Goal: Task Accomplishment & Management: Manage account settings

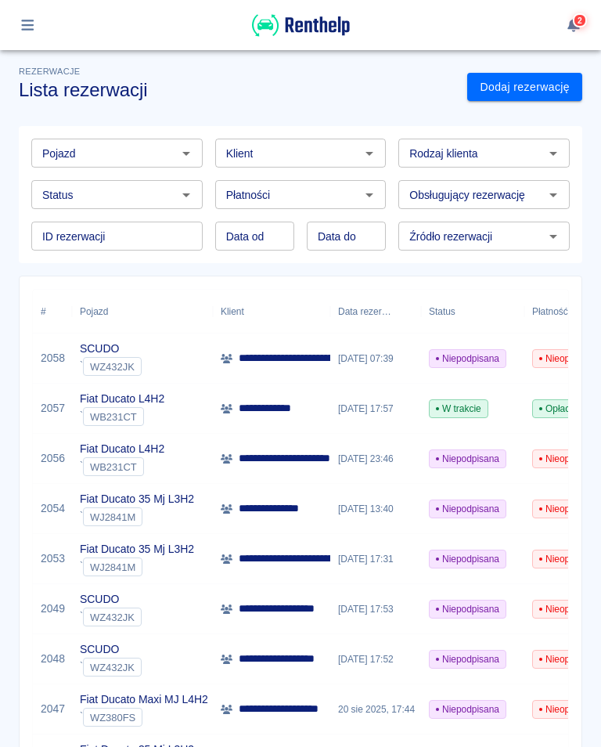
click at [31, 18] on icon "button" at bounding box center [28, 25] width 18 height 14
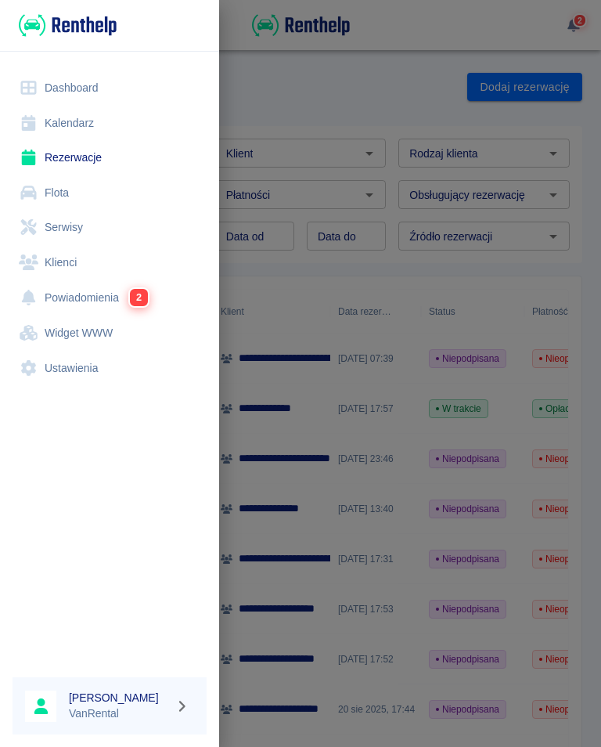
click at [75, 119] on link "Kalendarz" at bounding box center [110, 123] width 194 height 35
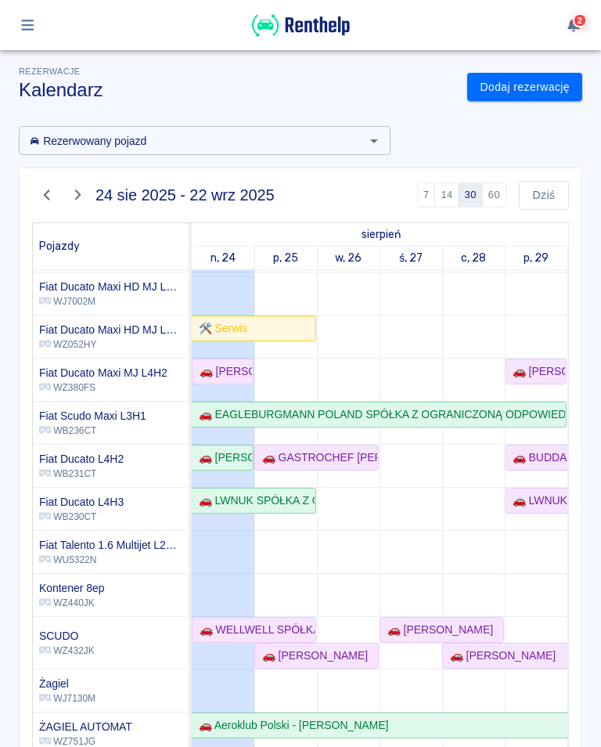
scroll to position [84, 0]
click at [247, 627] on div "🚗 WELLWELL SPÓŁKA Z OGRANICZONĄ ODPOWIEDZIALNOŚCIĄ - [PERSON_NAME]" at bounding box center [253, 630] width 121 height 16
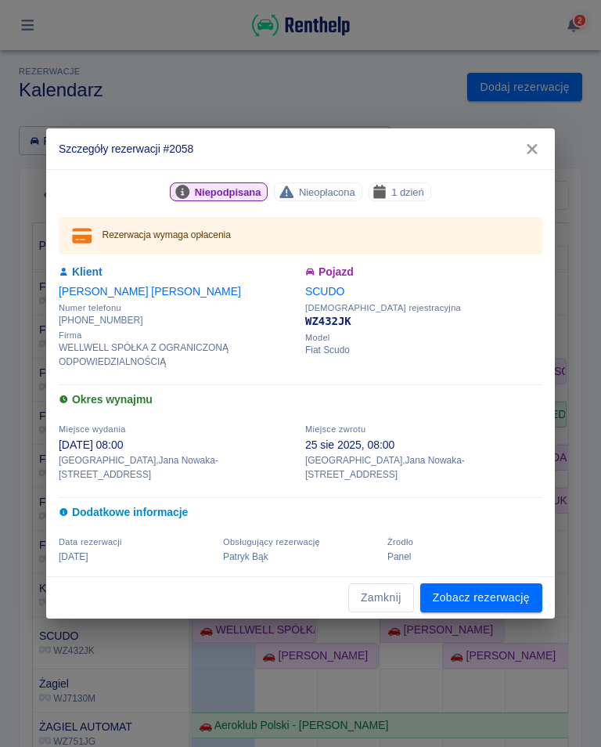
click at [487, 583] on link "Zobacz rezerwację" at bounding box center [482, 597] width 122 height 29
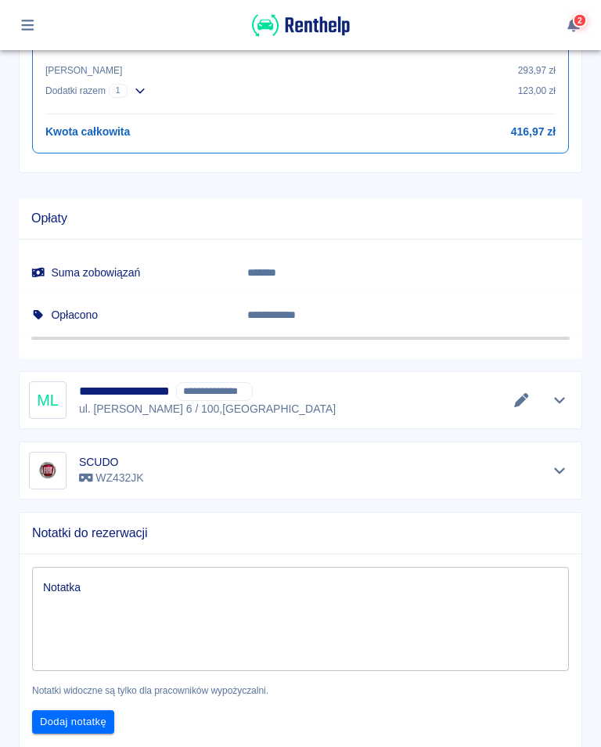
scroll to position [819, 0]
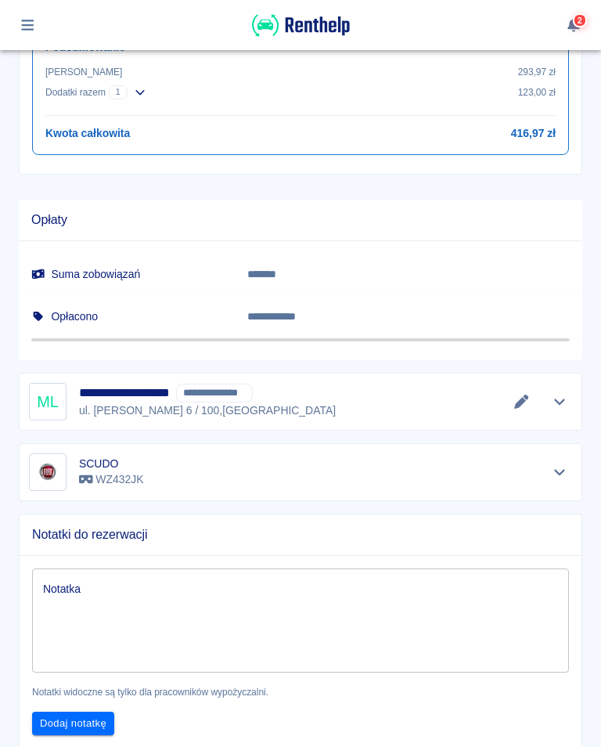
click at [522, 395] on icon "Edytuj dane" at bounding box center [522, 402] width 18 height 14
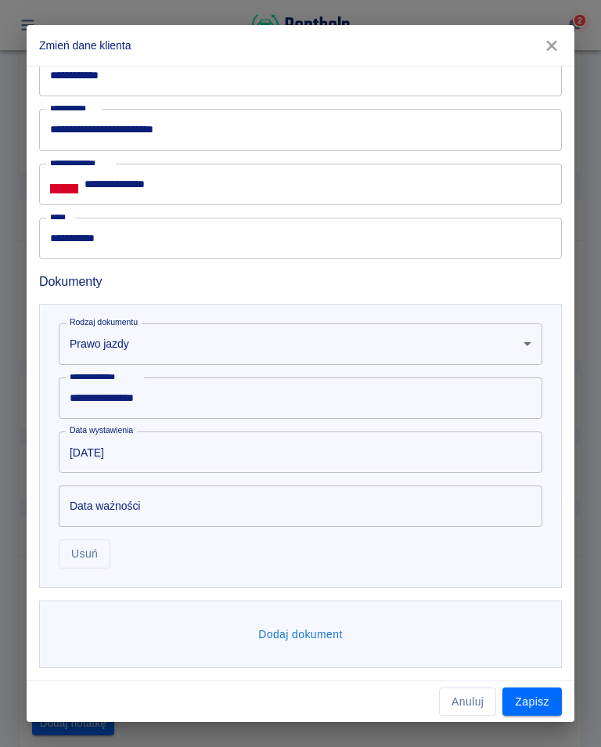
scroll to position [642, 0]
click at [283, 634] on button "Dodaj dokument" at bounding box center [300, 635] width 97 height 29
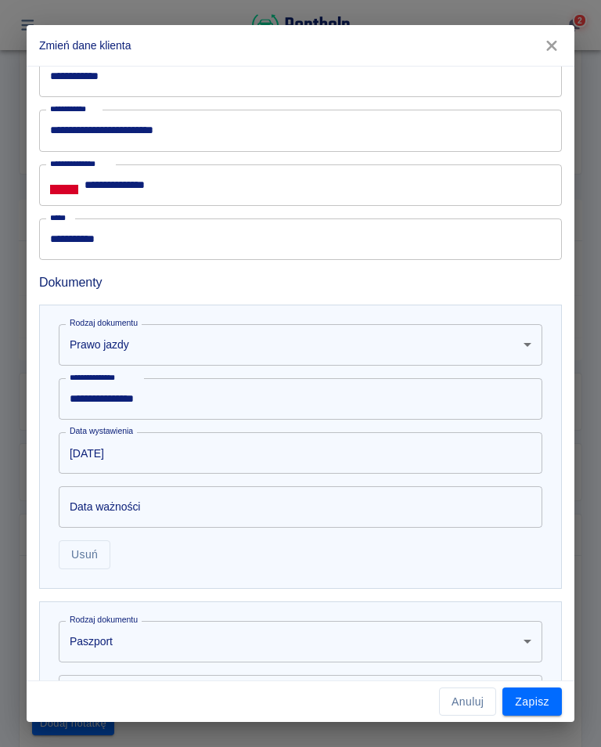
click at [117, 647] on body "Używamy plików Cookies, by zapewnić Ci najlepsze możliwe doświadczenie. Aby dow…" at bounding box center [300, 373] width 601 height 747
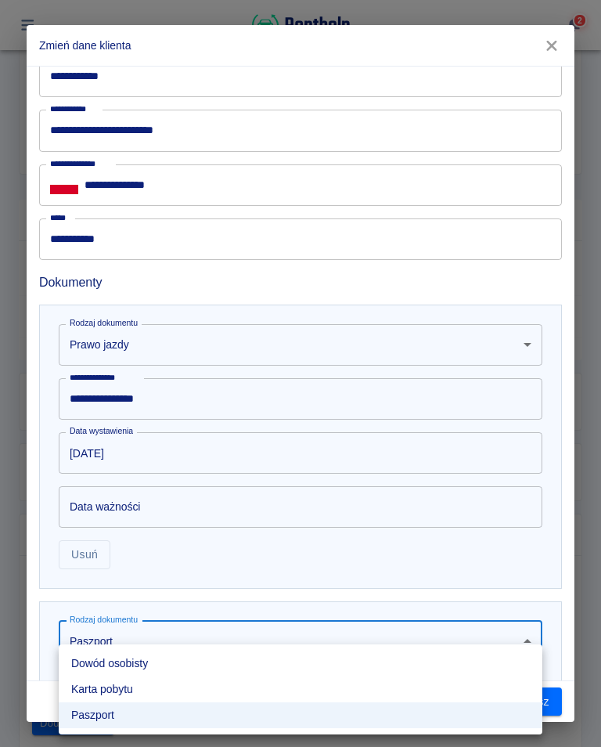
click at [143, 667] on li "Dowód osobisty" at bounding box center [301, 664] width 484 height 26
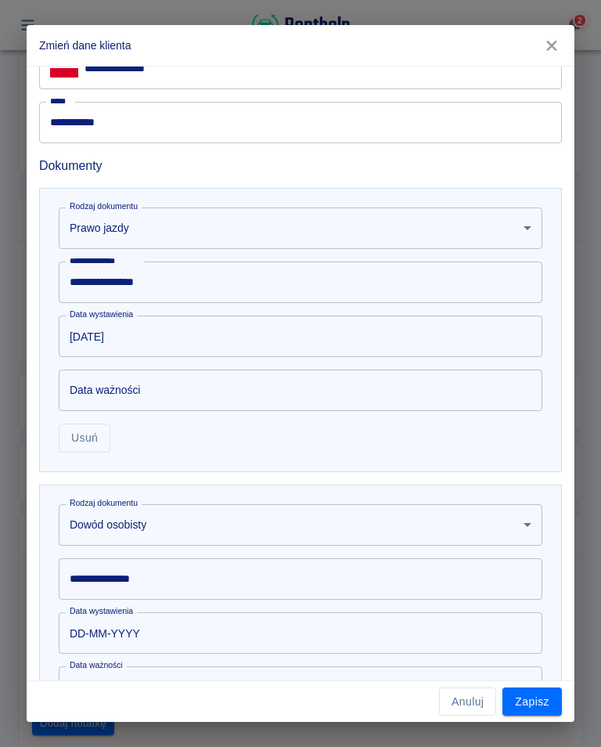
scroll to position [791, 0]
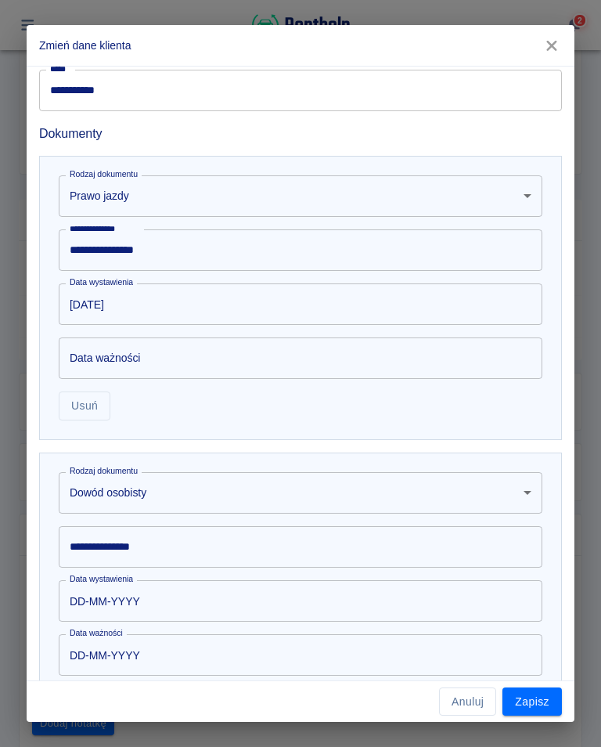
click at [128, 546] on div "**********" at bounding box center [301, 547] width 484 height 42
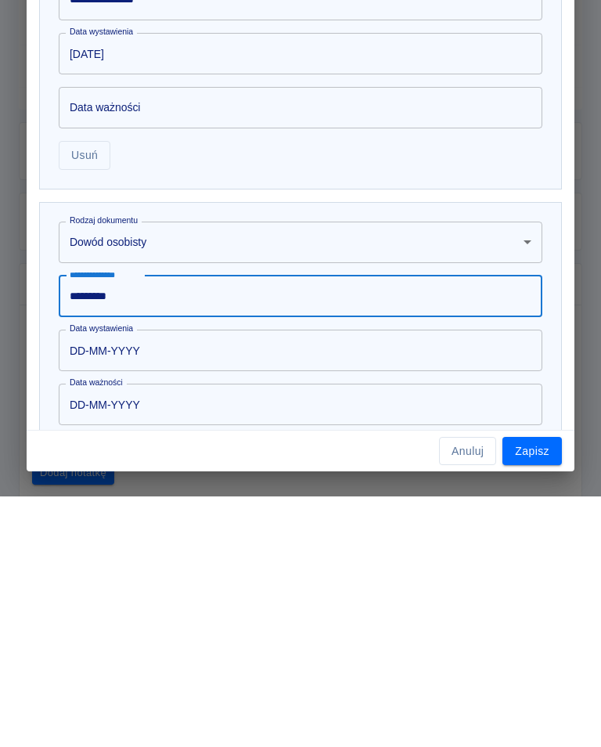
type input "*********"
click at [133, 580] on input "DD-MM-YYYY" at bounding box center [295, 601] width 473 height 42
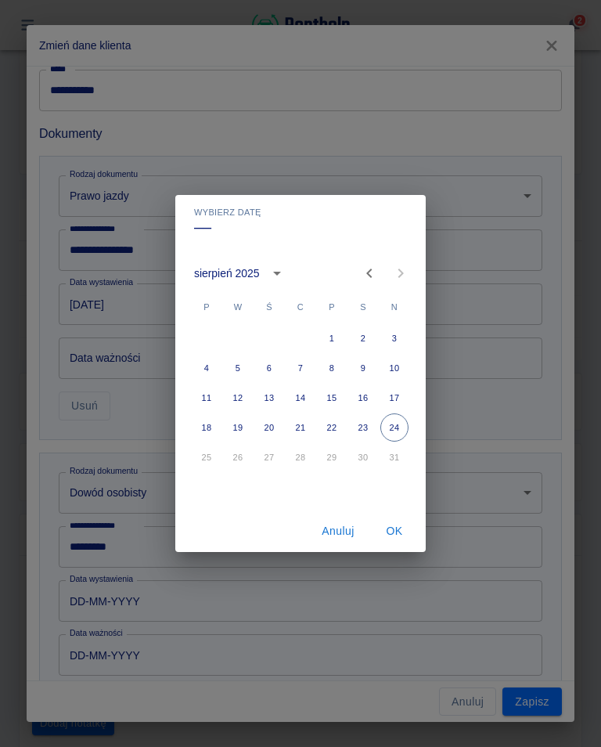
click at [279, 275] on icon "calendar view is open, switch to year view" at bounding box center [277, 273] width 19 height 19
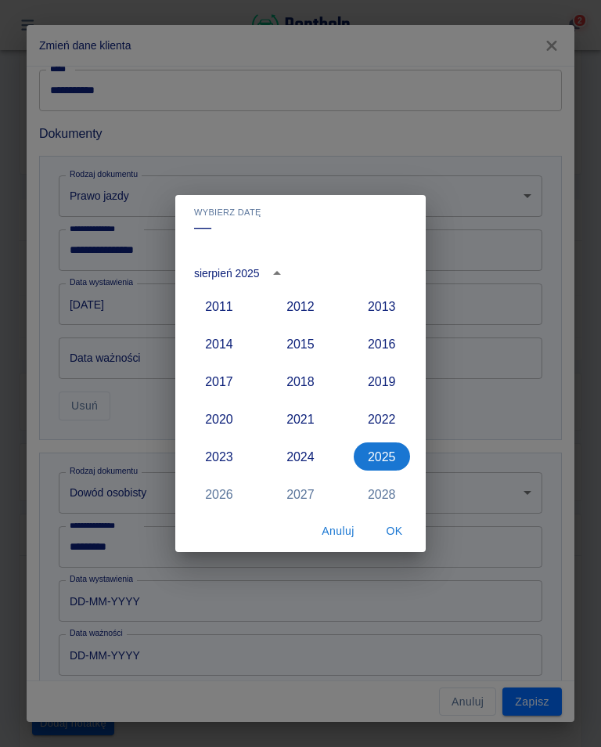
scroll to position [1389, 0]
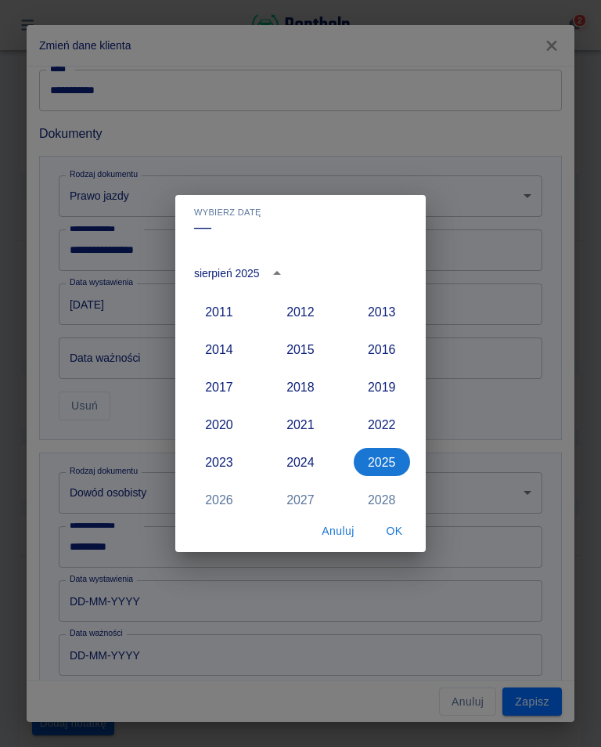
click at [390, 352] on button "2016" at bounding box center [382, 349] width 56 height 28
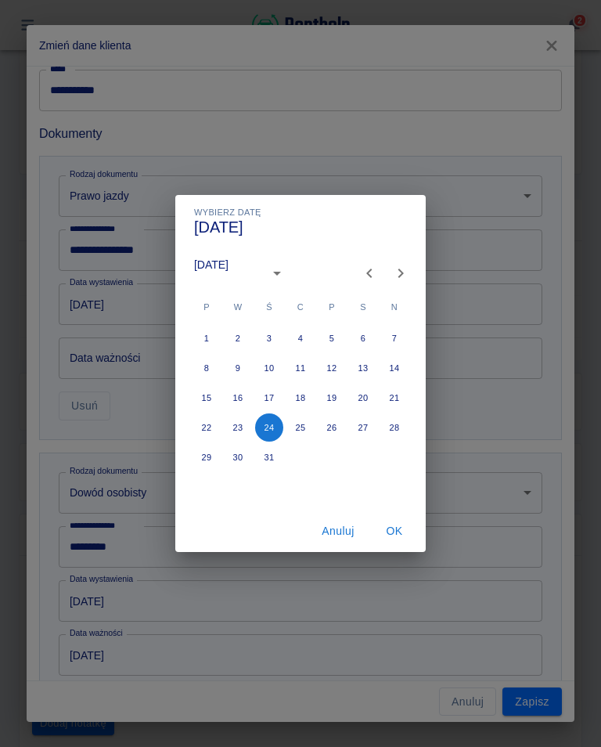
type input "24-08-2016"
type input "24-08-2026"
click at [367, 276] on icon "Previous month" at bounding box center [369, 273] width 19 height 19
click at [366, 273] on icon "Previous month" at bounding box center [369, 273] width 19 height 19
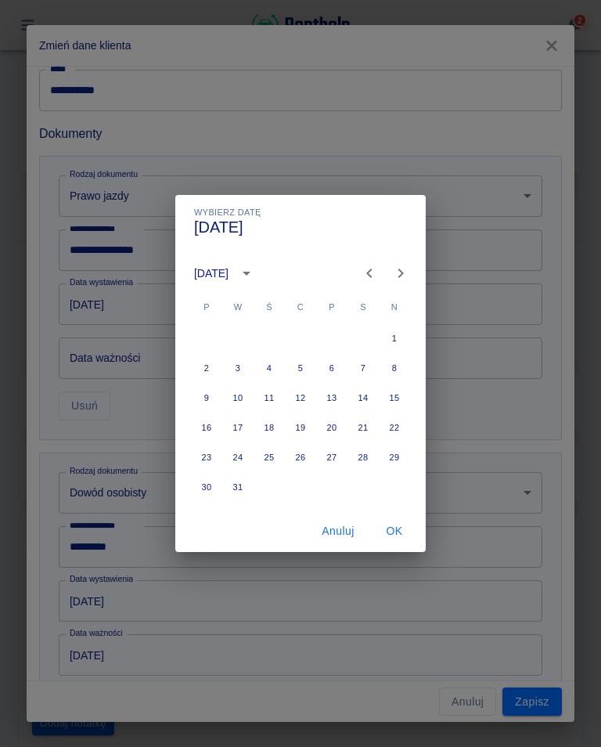
click at [365, 273] on icon "Previous month" at bounding box center [369, 273] width 19 height 19
click at [363, 276] on icon "Previous month" at bounding box center [369, 273] width 19 height 19
click at [360, 276] on icon "Previous month" at bounding box center [369, 273] width 19 height 19
click at [302, 400] on button "18" at bounding box center [301, 398] width 28 height 28
type input "18-02-2016"
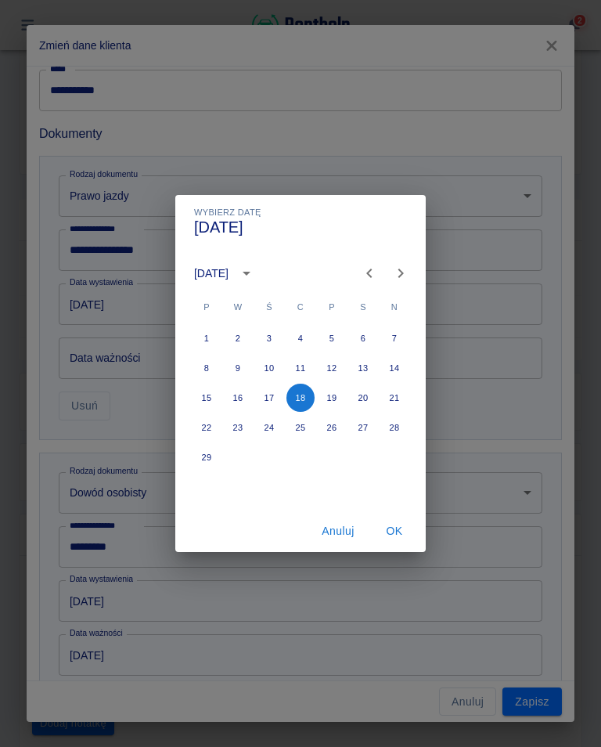
type input "18-02-2026"
click at [401, 532] on button "OK" at bounding box center [395, 531] width 50 height 29
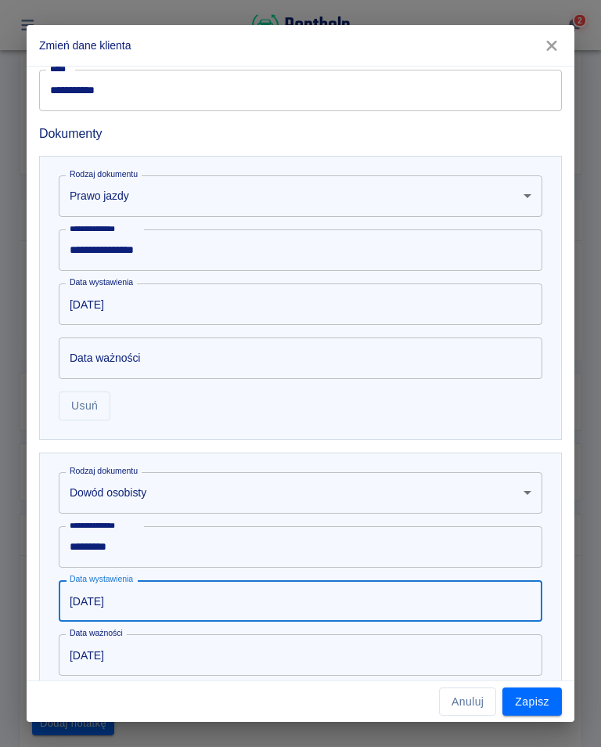
click at [530, 700] on button "Zapisz" at bounding box center [533, 702] width 60 height 29
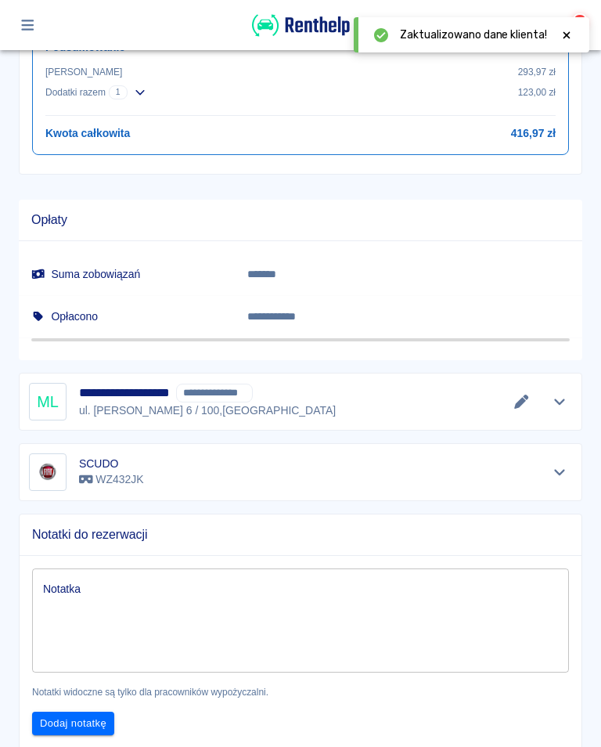
click at [565, 28] on div at bounding box center [567, 35] width 14 height 16
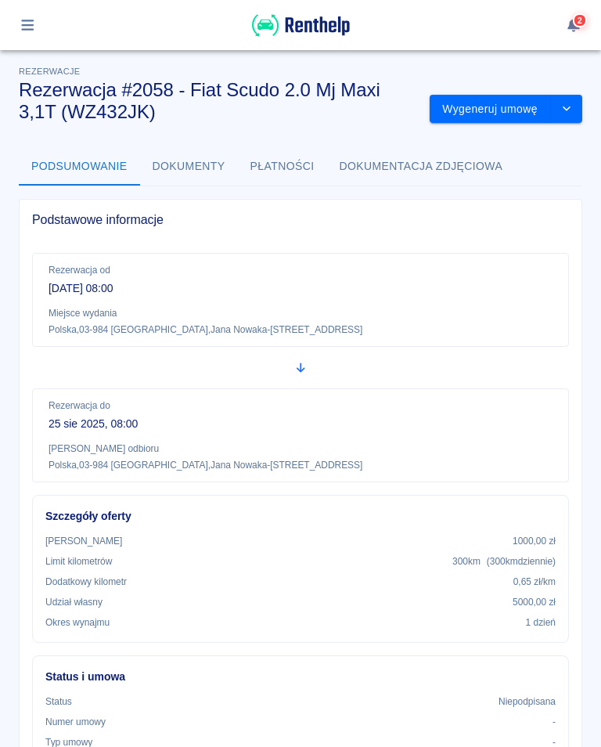
scroll to position [-1, 0]
click at [494, 106] on button "Wygeneruj umowę" at bounding box center [490, 109] width 121 height 29
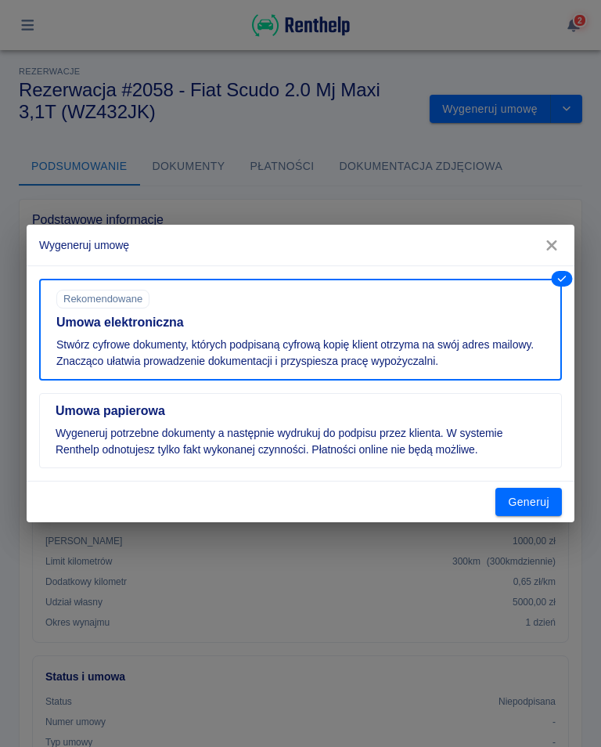
scroll to position [0, 0]
click at [525, 502] on button "Generuj" at bounding box center [529, 502] width 67 height 29
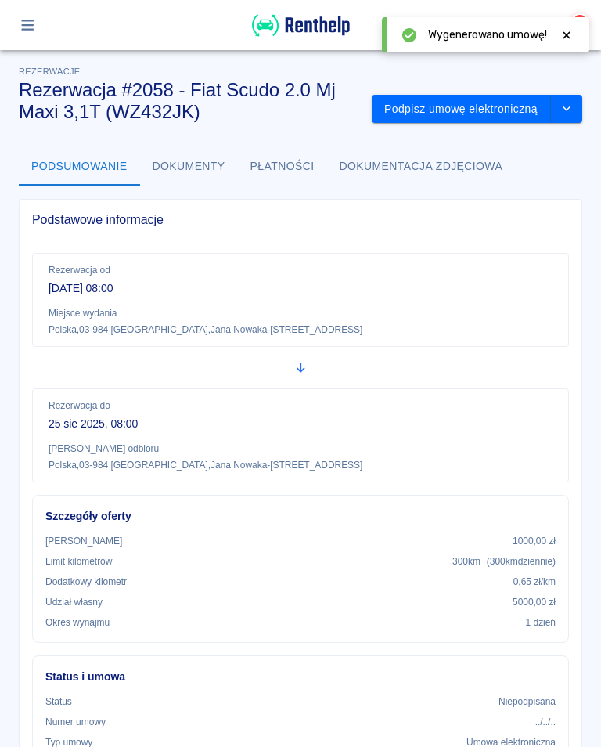
click at [562, 34] on icon at bounding box center [567, 35] width 14 height 11
click at [479, 106] on button "Podpisz umowę elektroniczną" at bounding box center [461, 109] width 179 height 29
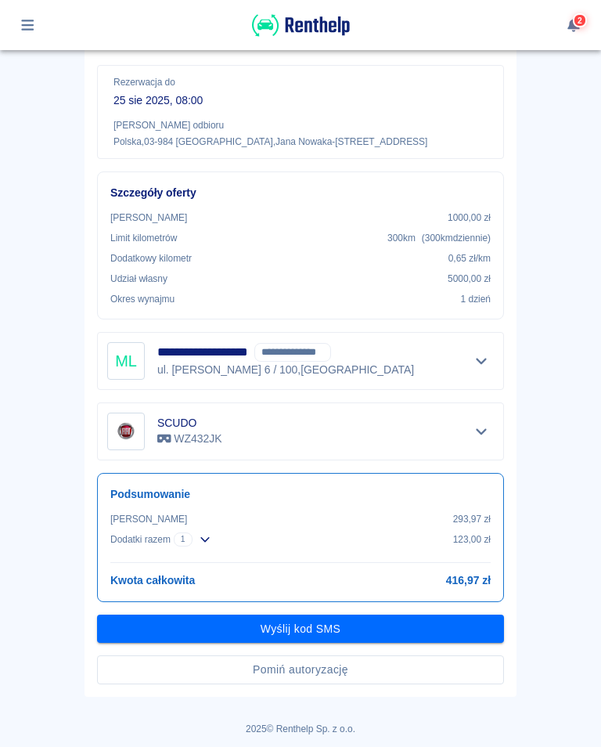
click at [302, 629] on button "Wyślij kod SMS" at bounding box center [300, 629] width 407 height 29
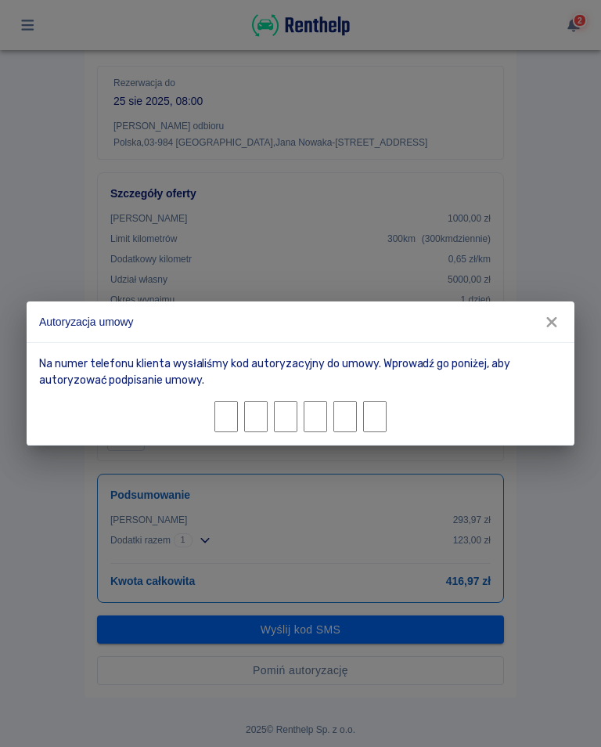
click at [231, 426] on input "Character 1." at bounding box center [226, 416] width 23 height 31
type input "2"
type input "5"
type input "0"
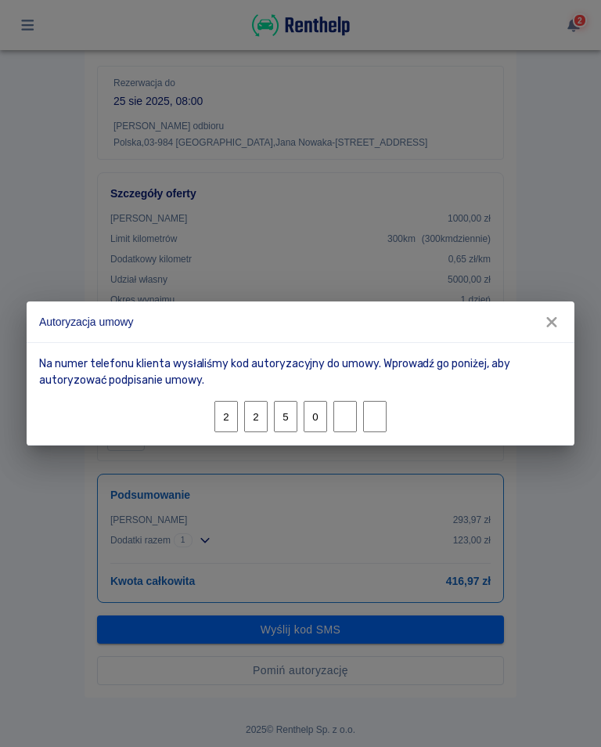
type input "8"
type input "1"
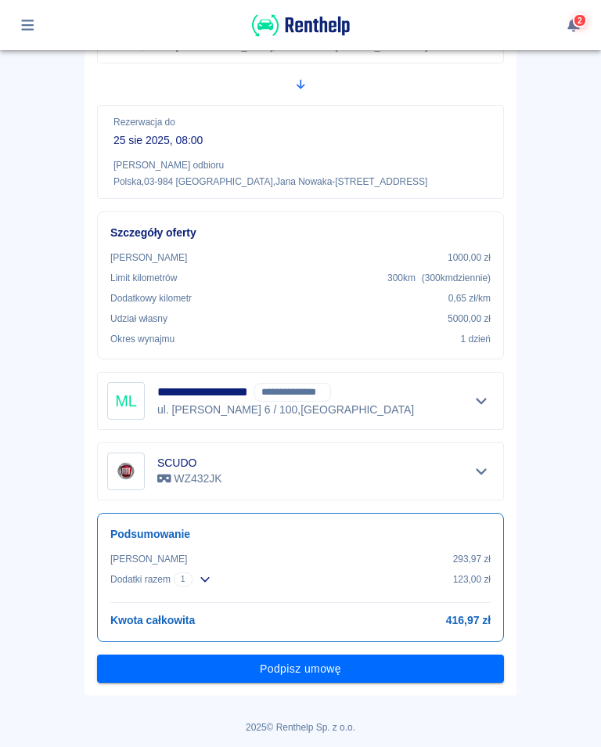
scroll to position [237, 0]
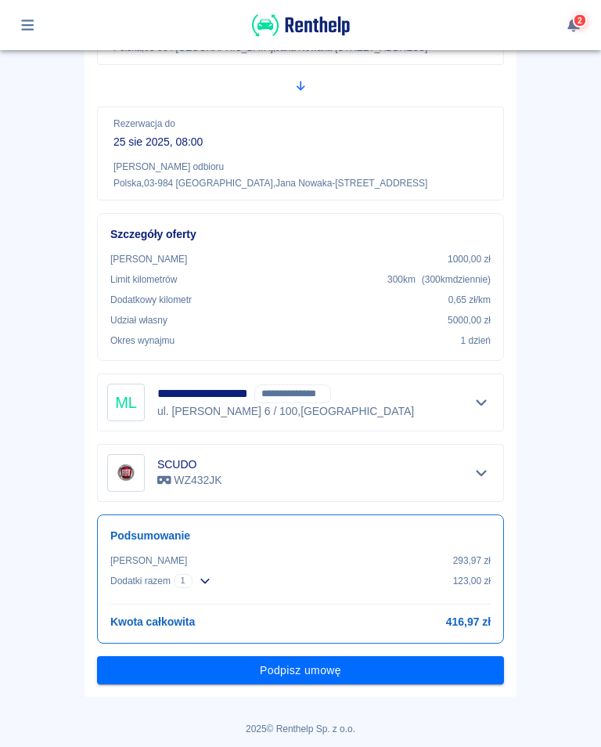
click at [309, 676] on button "Podpisz umowę" at bounding box center [300, 670] width 407 height 29
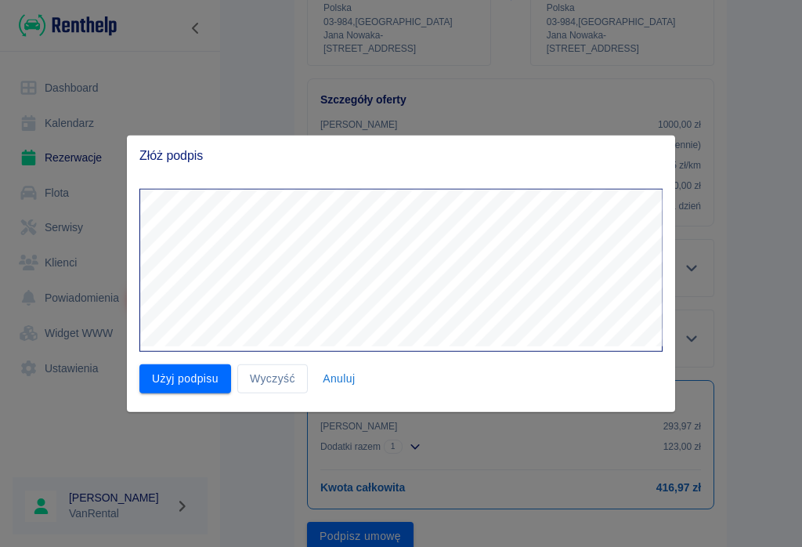
click at [204, 377] on button "Użyj podpisu" at bounding box center [185, 378] width 92 height 29
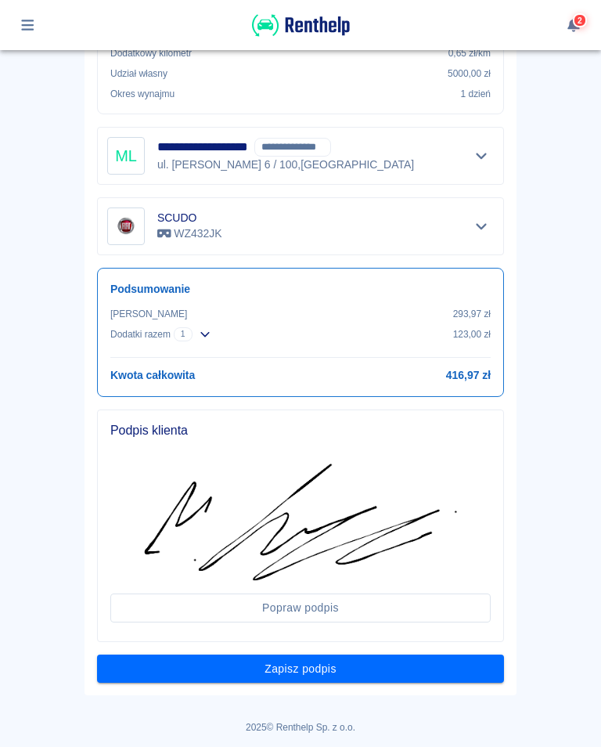
scroll to position [482, 0]
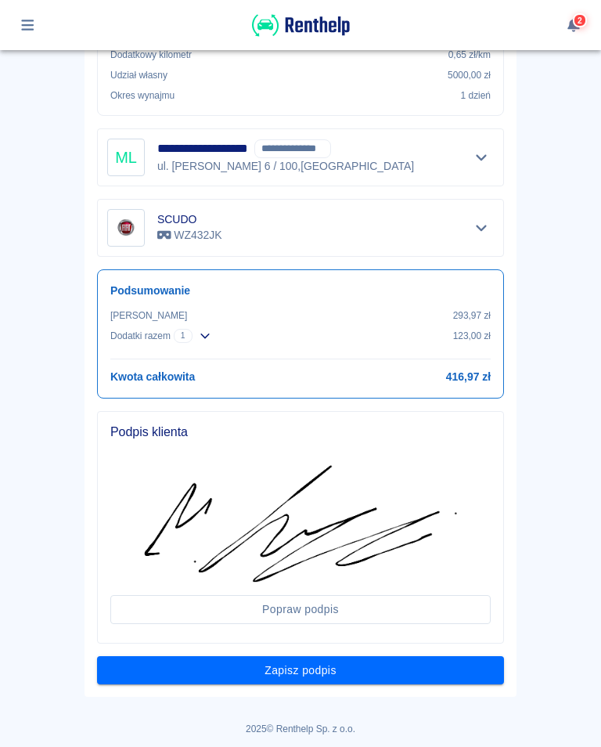
click at [319, 675] on button "Zapisz podpis" at bounding box center [300, 670] width 407 height 29
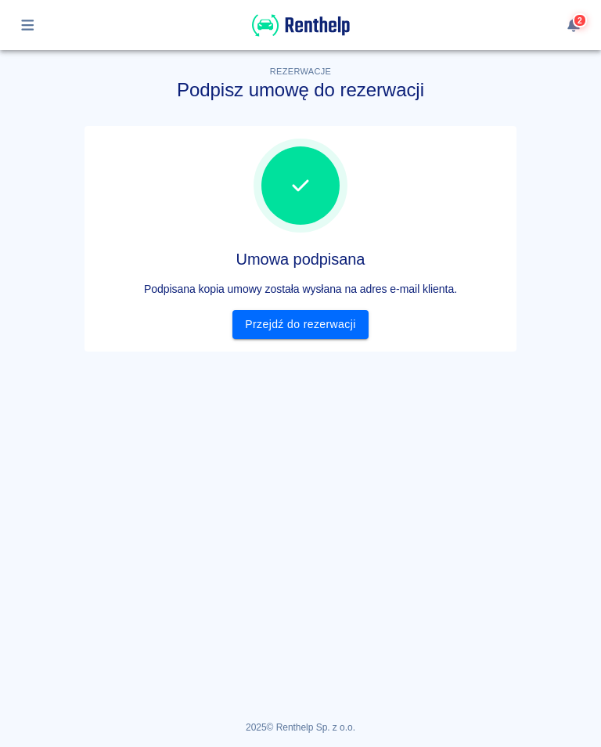
scroll to position [0, 0]
click at [305, 326] on link "Przejdź do rezerwacji" at bounding box center [300, 324] width 135 height 29
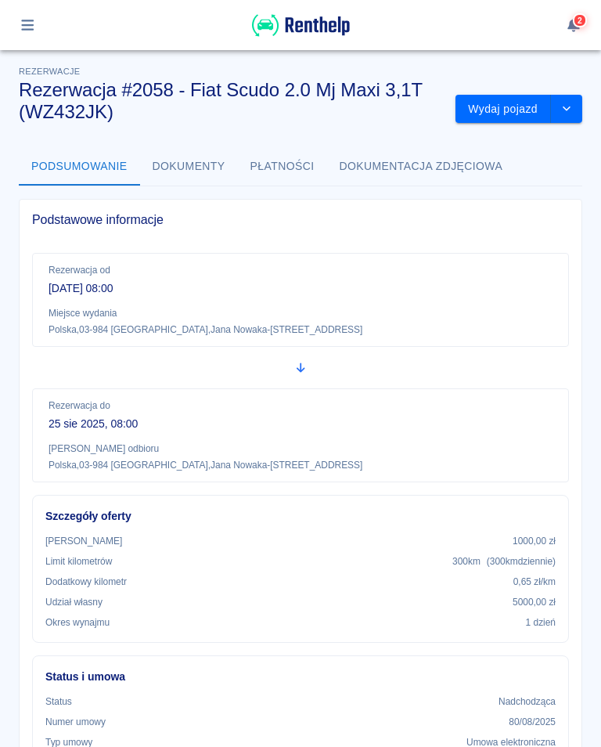
click at [513, 108] on button "Wydaj pojazd" at bounding box center [504, 109] width 96 height 29
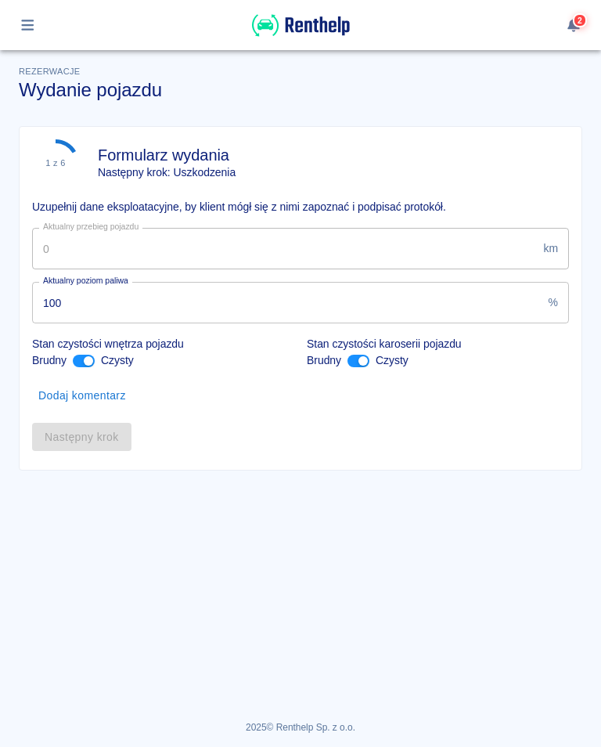
type input "44353"
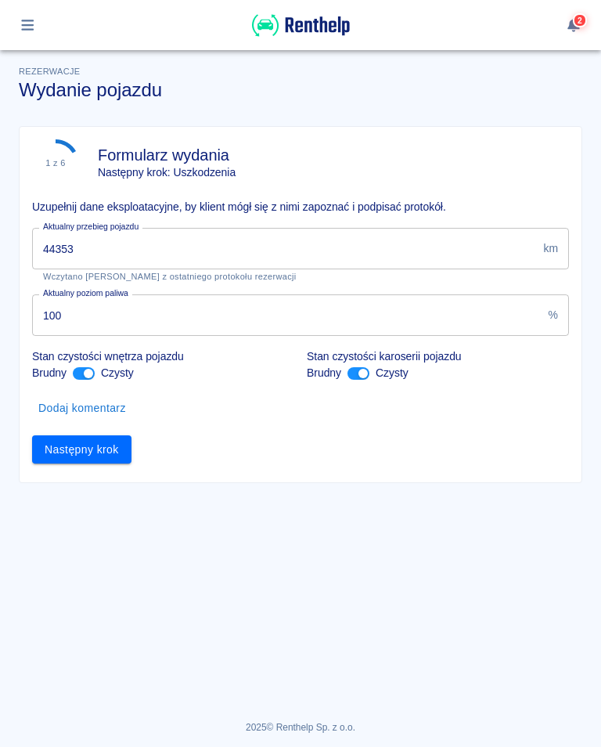
click at [87, 449] on button "Następny krok" at bounding box center [81, 449] width 99 height 29
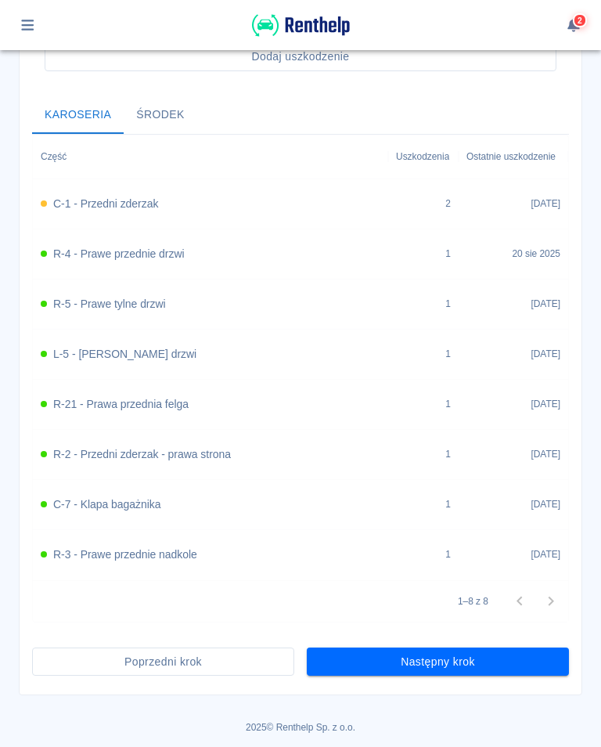
scroll to position [555, 0]
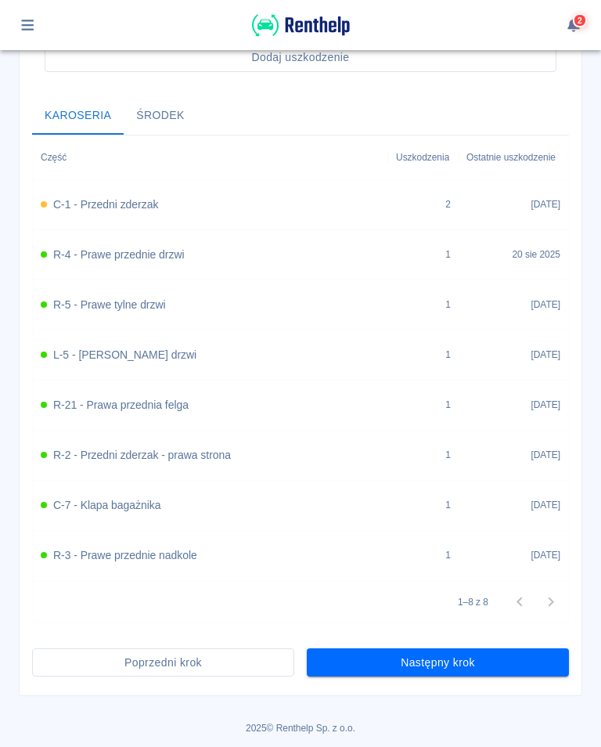
click at [466, 670] on button "Następny krok" at bounding box center [438, 662] width 262 height 29
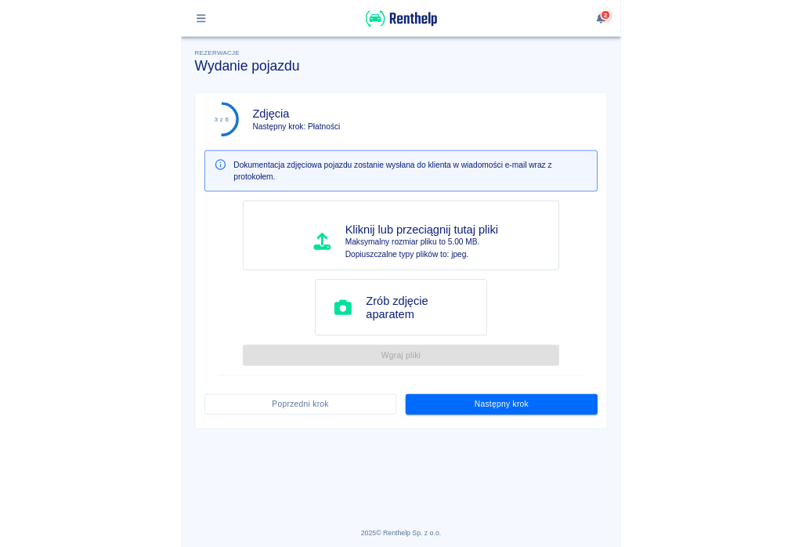
scroll to position [0, 0]
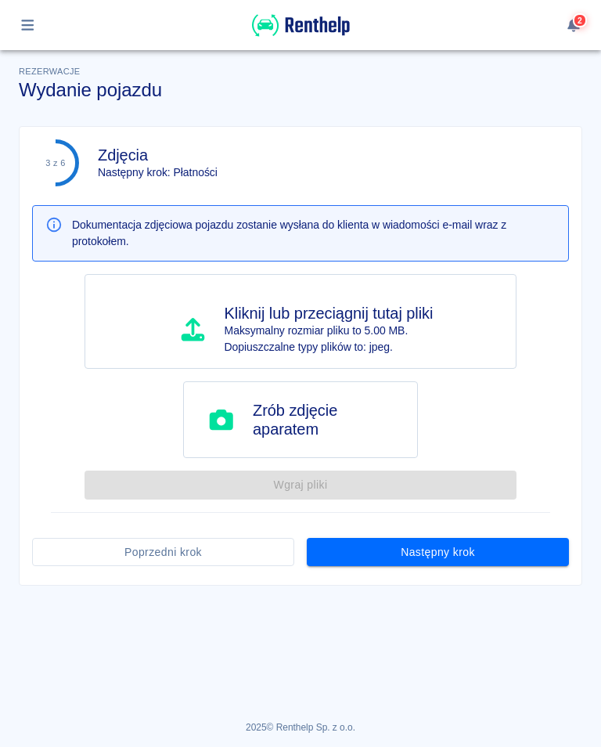
click at [448, 548] on button "Następny krok" at bounding box center [438, 552] width 262 height 29
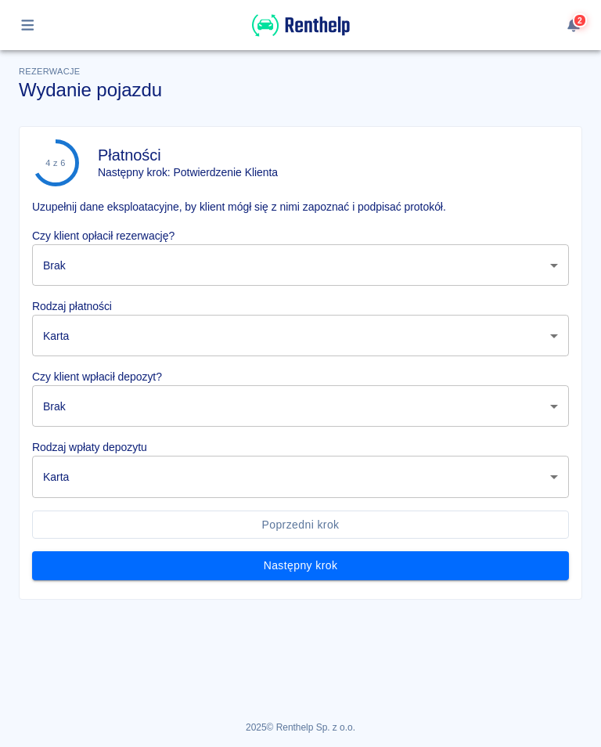
click at [168, 267] on body "Używamy plików Cookies, by zapewnić Ci najlepsze możliwe doświadczenie. Aby dow…" at bounding box center [300, 373] width 601 height 747
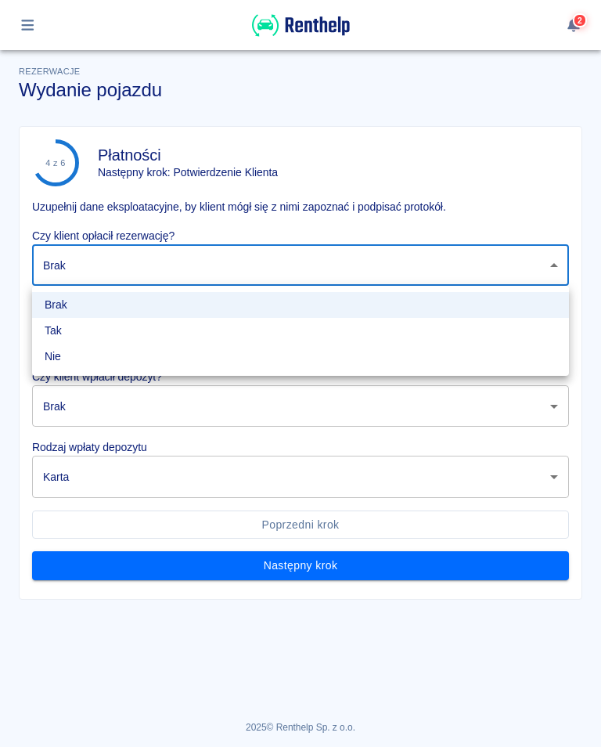
click at [67, 329] on li "Tak" at bounding box center [300, 331] width 537 height 26
type input "true"
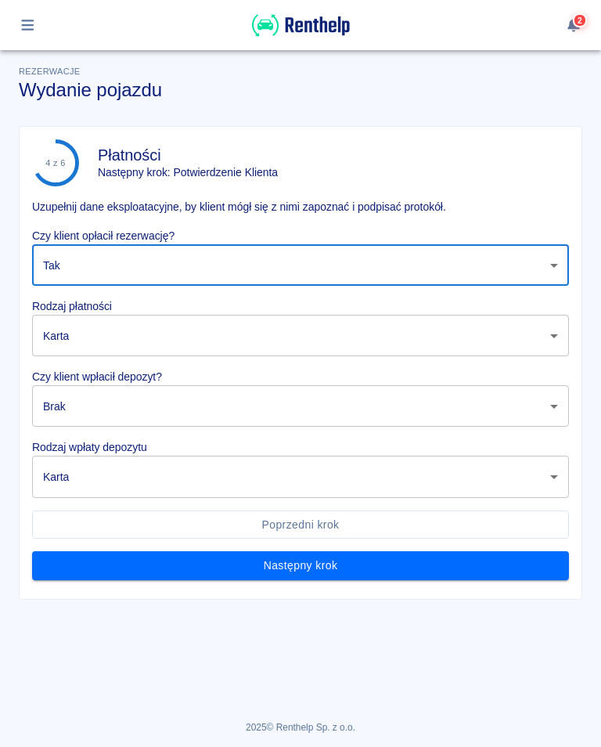
click at [136, 334] on body "Używamy plików Cookies, by zapewnić Ci najlepsze możliwe doświadczenie. Aby dow…" at bounding box center [300, 373] width 601 height 747
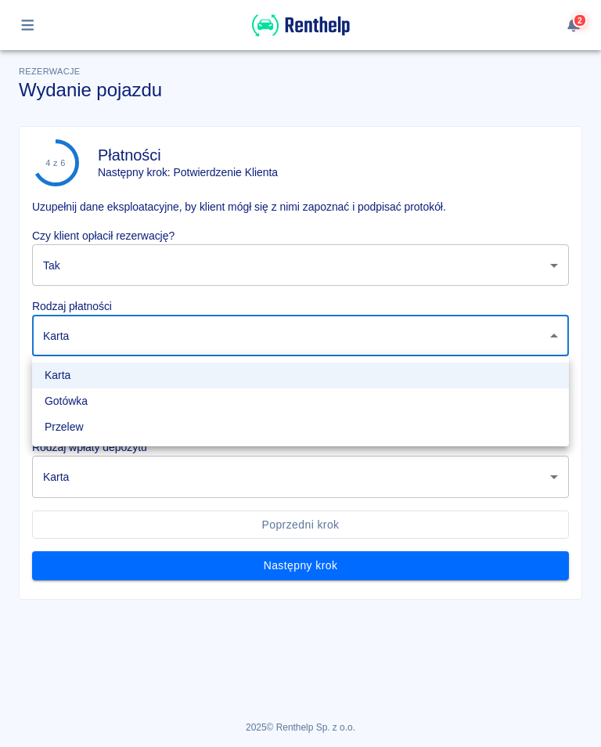
click at [76, 426] on li "Przelew" at bounding box center [300, 427] width 537 height 26
type input "bank_transfer"
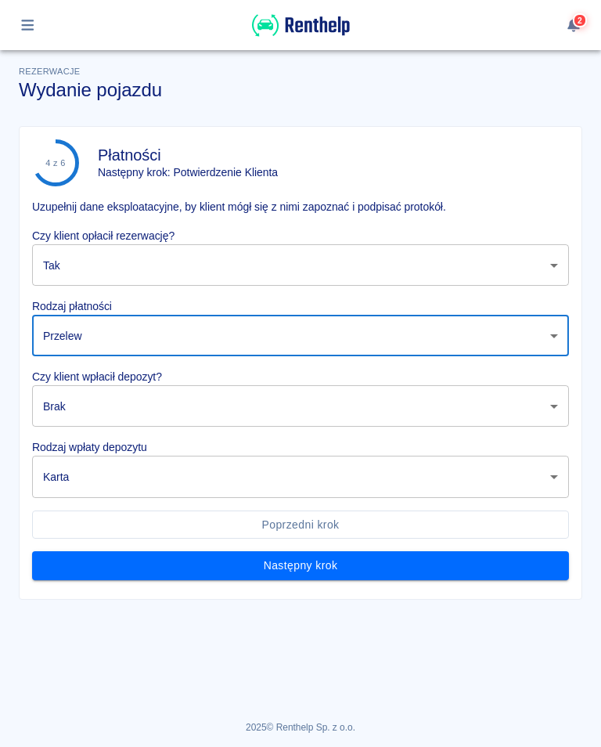
click at [139, 403] on body "Używamy plików Cookies, by zapewnić Ci najlepsze możliwe doświadczenie. Aby dow…" at bounding box center [300, 373] width 601 height 747
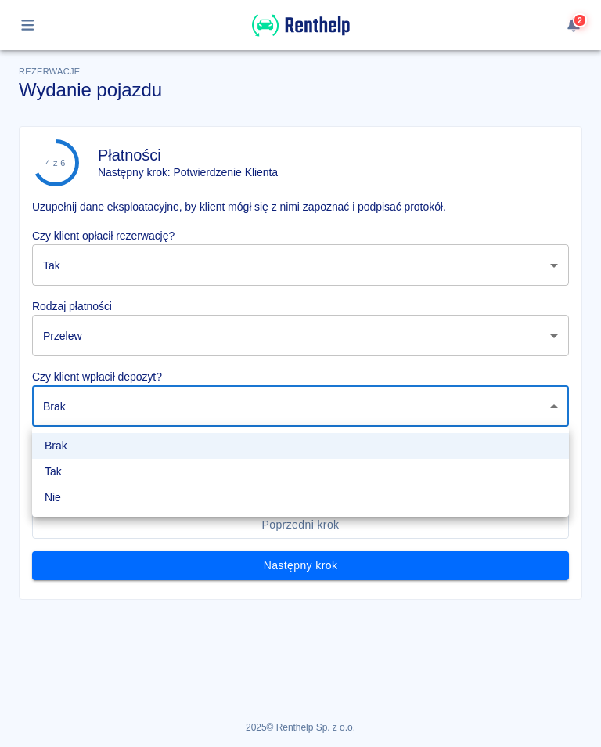
click at [56, 473] on li "Tak" at bounding box center [300, 472] width 537 height 26
type input "true"
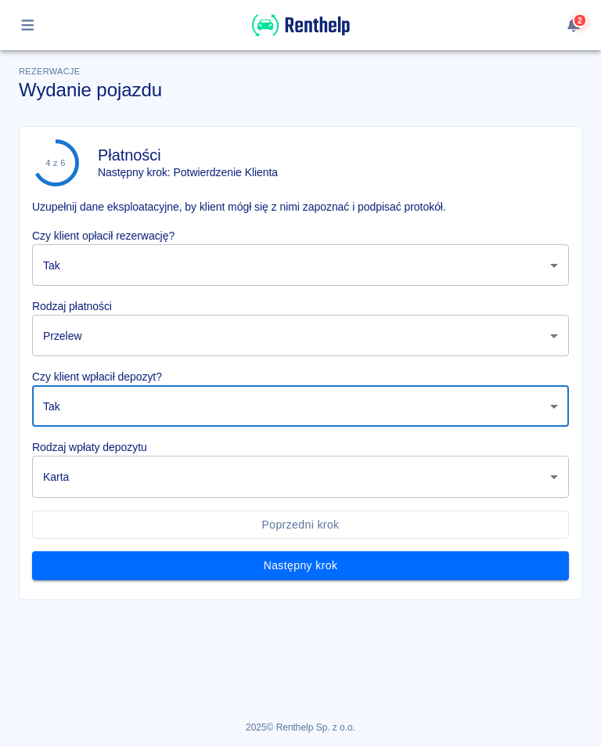
click at [136, 487] on body "Używamy plików Cookies, by zapewnić Ci najlepsze możliwe doświadczenie. Aby dow…" at bounding box center [300, 373] width 601 height 747
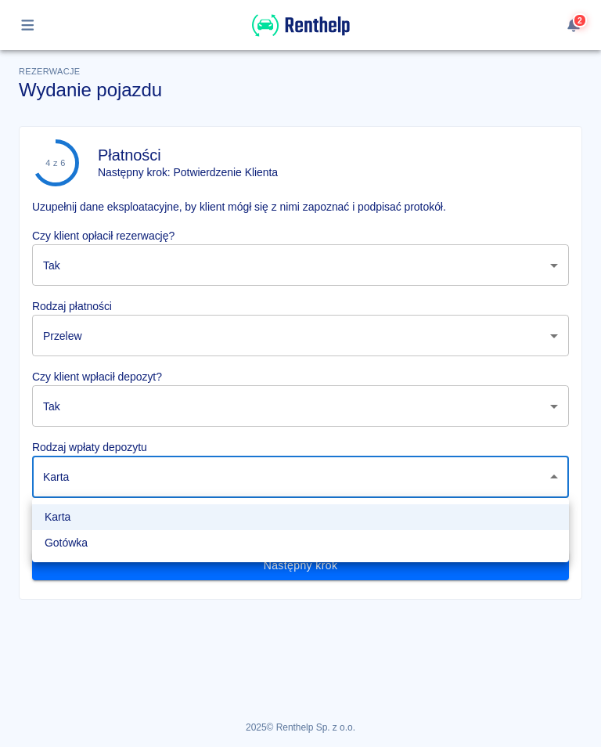
click at [66, 547] on li "Gotówka" at bounding box center [300, 543] width 537 height 26
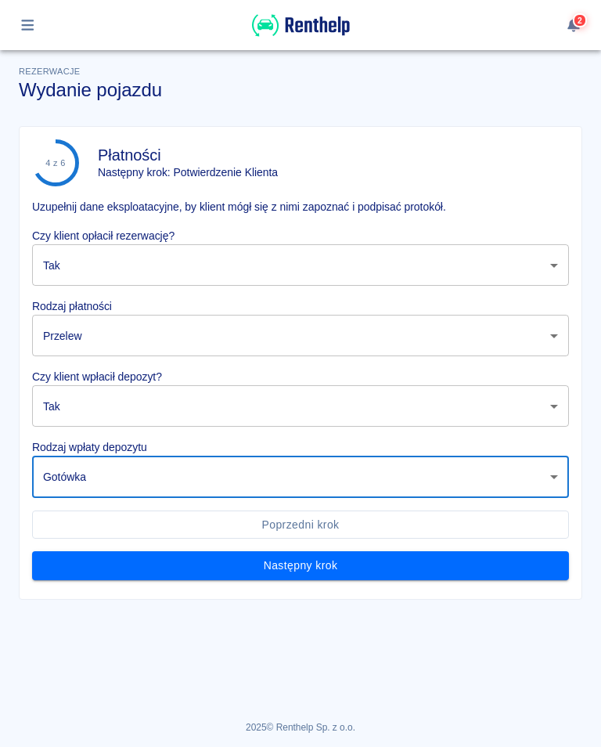
type input "cash"
click at [324, 571] on button "Następny krok" at bounding box center [300, 565] width 537 height 29
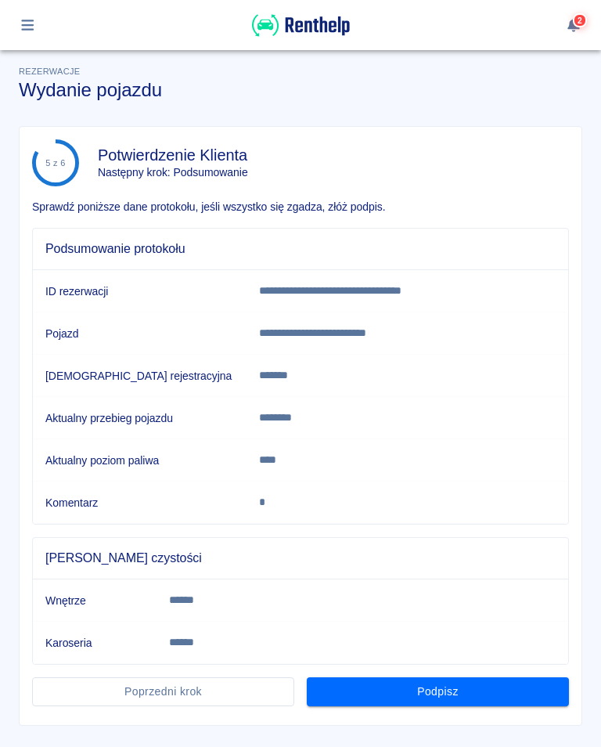
click at [435, 694] on button "Podpisz" at bounding box center [438, 691] width 262 height 29
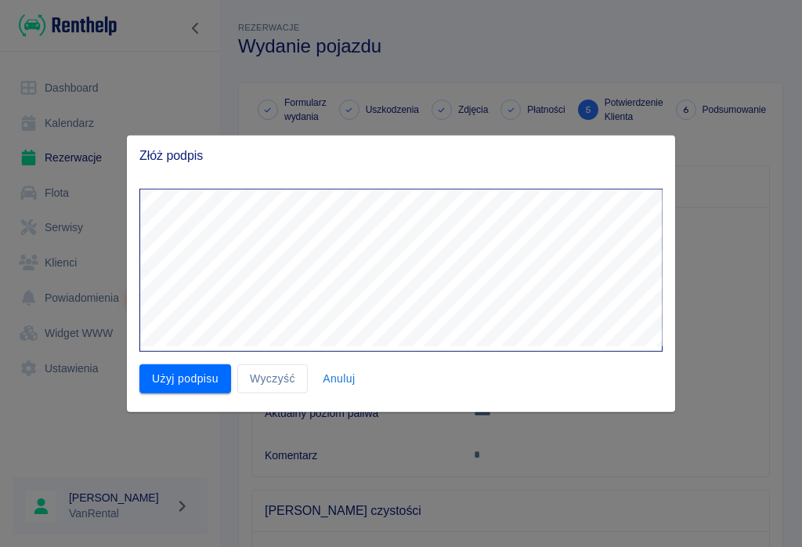
click at [194, 370] on button "Użyj podpisu" at bounding box center [185, 378] width 92 height 29
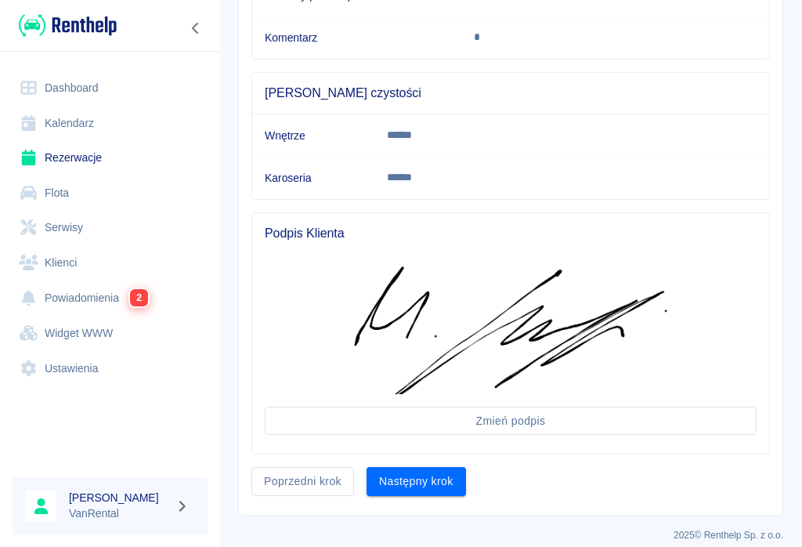
scroll to position [416, 0]
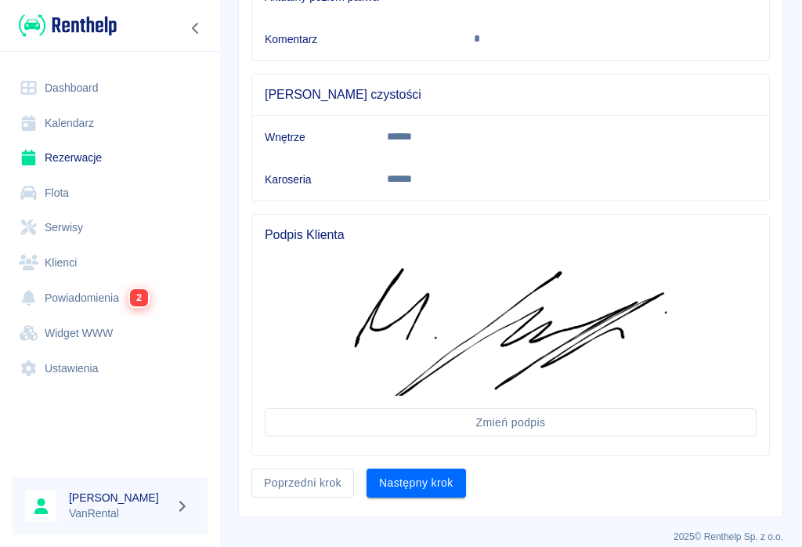
click at [416, 474] on button "Następny krok" at bounding box center [416, 482] width 99 height 29
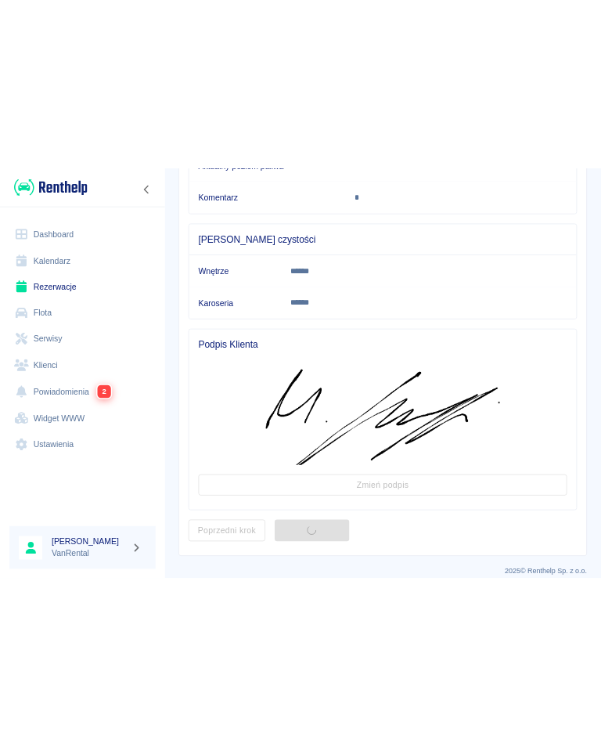
scroll to position [0, 0]
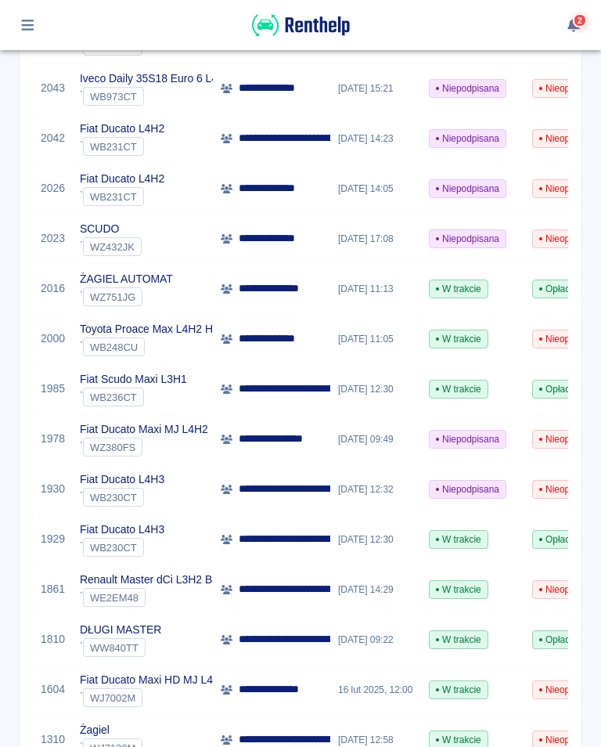
scroll to position [747, 0]
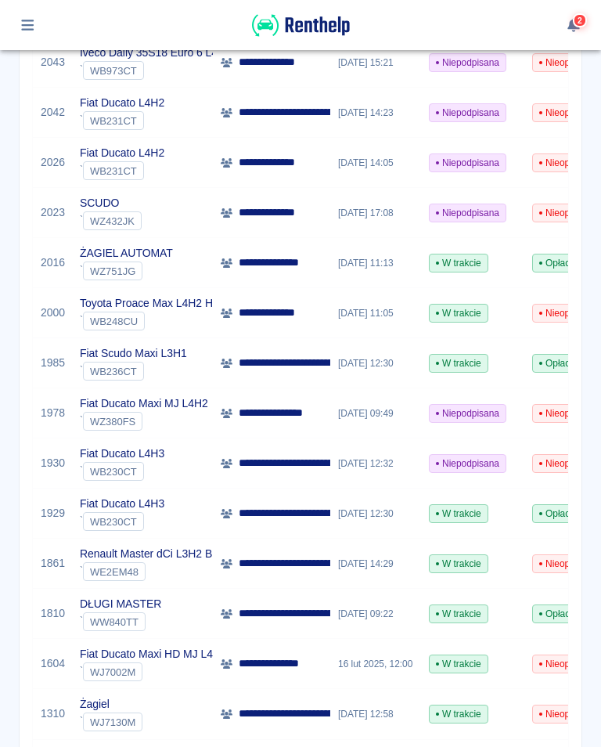
click at [31, 21] on icon "button" at bounding box center [27, 25] width 13 height 11
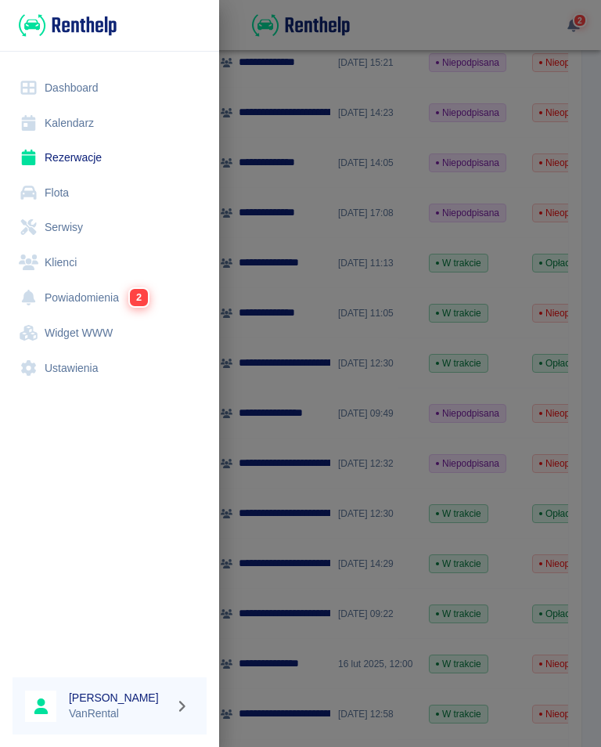
click at [66, 113] on link "Kalendarz" at bounding box center [110, 123] width 194 height 35
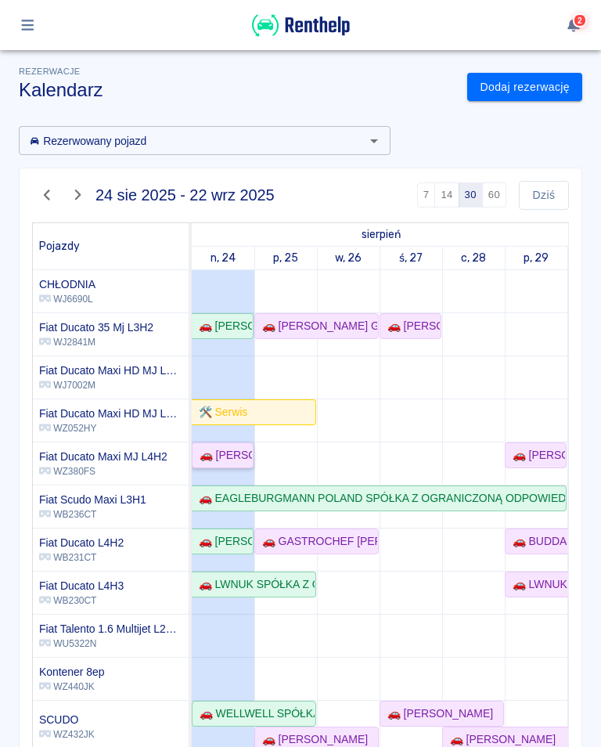
click at [224, 452] on div "🚗 [PERSON_NAME] - [PERSON_NAME]" at bounding box center [222, 455] width 59 height 16
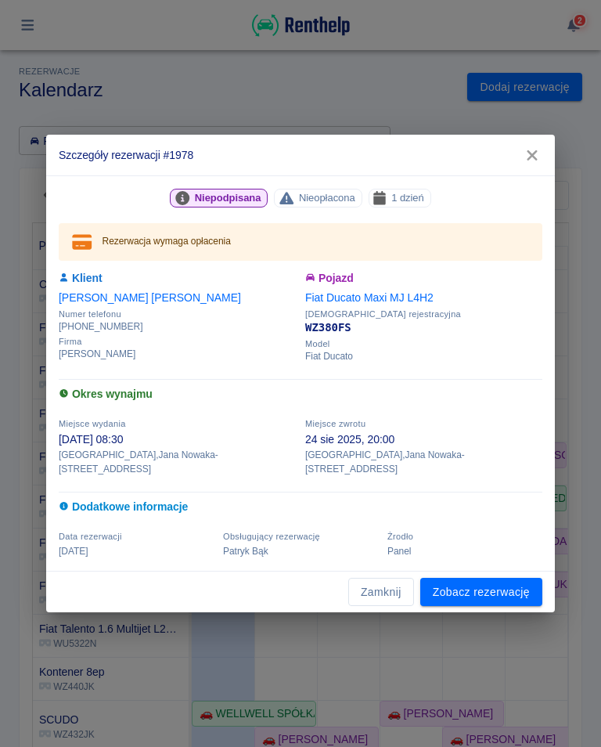
click at [476, 580] on link "Zobacz rezerwację" at bounding box center [482, 592] width 122 height 29
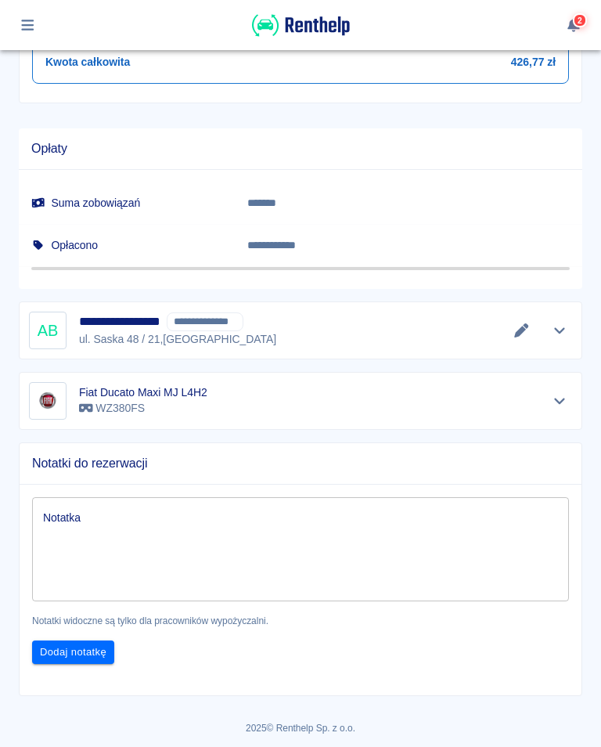
scroll to position [849, 0]
click at [527, 330] on icon "Edytuj dane" at bounding box center [522, 331] width 18 height 14
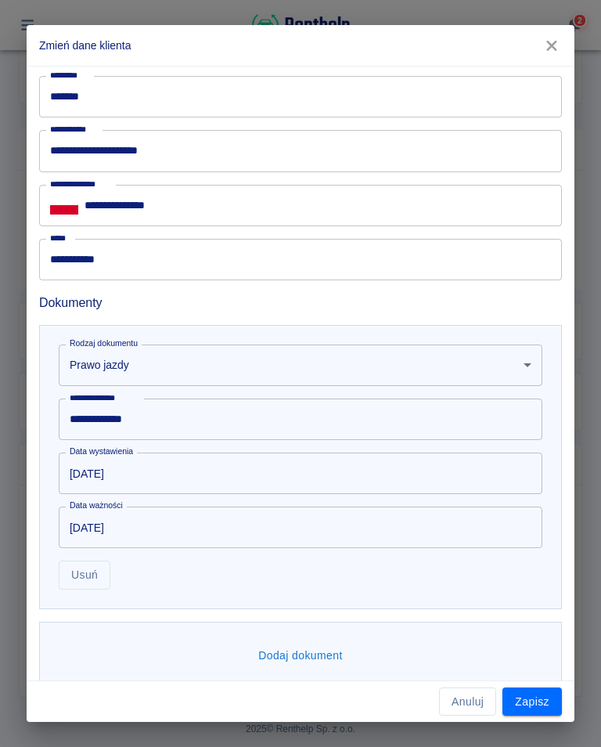
scroll to position [638, 0]
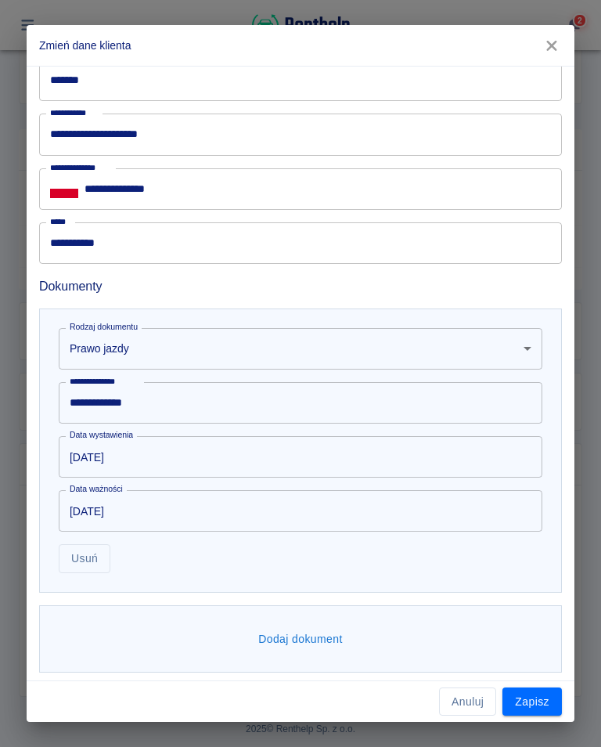
click at [332, 652] on button "Dodaj dokument" at bounding box center [300, 639] width 97 height 29
click at [108, 648] on body "Używamy plików Cookies, by zapewnić Ci najlepsze możliwe doświadczenie. Aby dow…" at bounding box center [300, 373] width 601 height 747
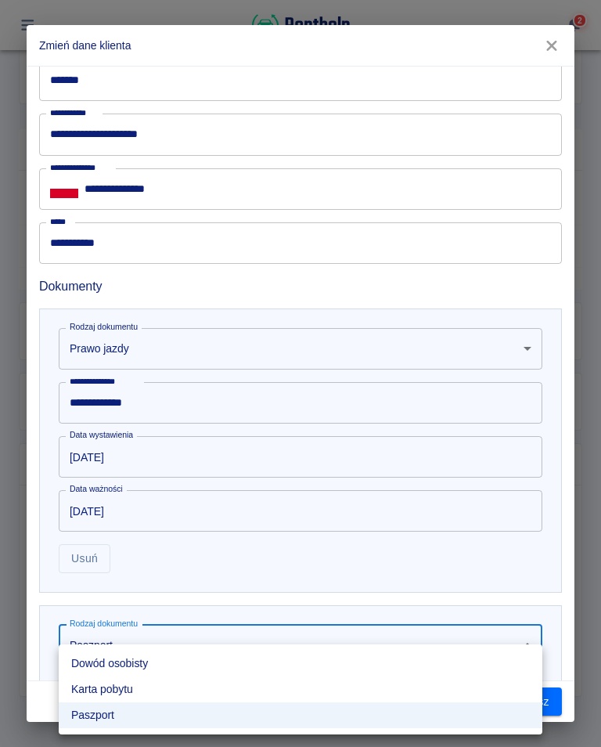
click at [132, 664] on li "Dowód osobisty" at bounding box center [301, 664] width 484 height 26
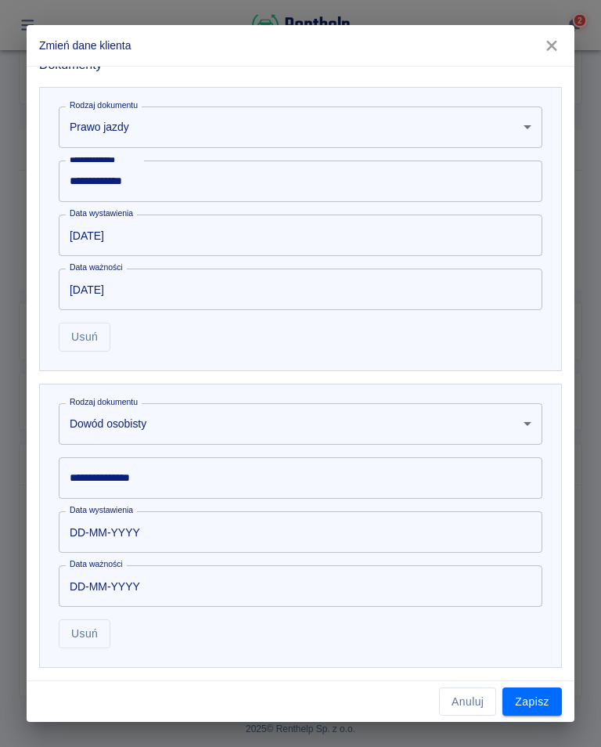
scroll to position [860, 0]
click at [127, 480] on div "**********" at bounding box center [301, 478] width 484 height 42
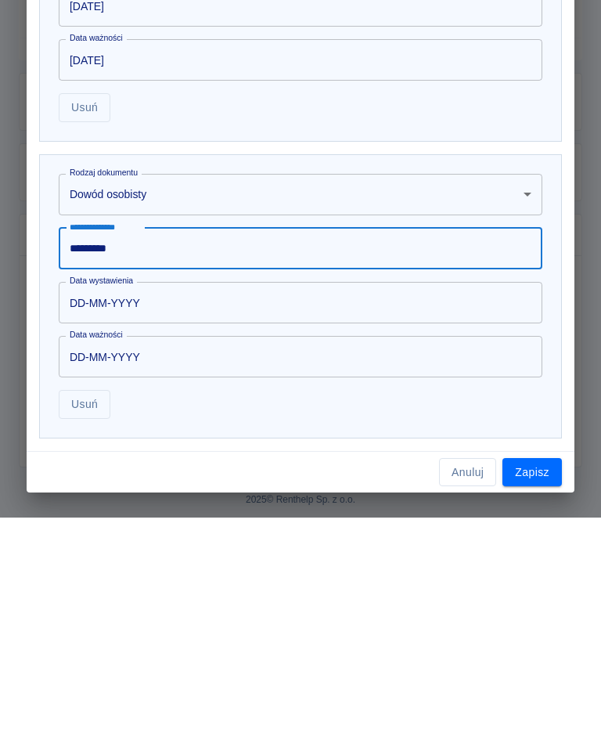
type input "*********"
click at [132, 511] on input "DD-MM-YYYY" at bounding box center [295, 532] width 473 height 42
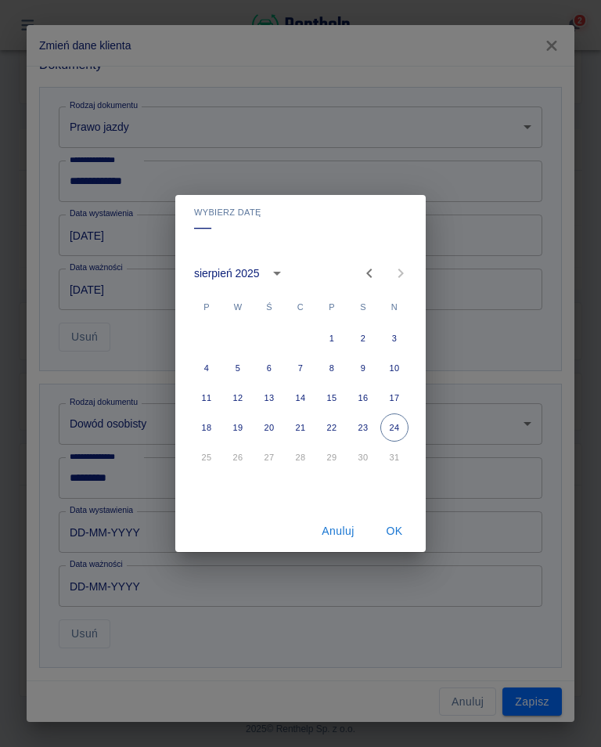
click at [284, 271] on icon "calendar view is open, switch to year view" at bounding box center [277, 273] width 19 height 19
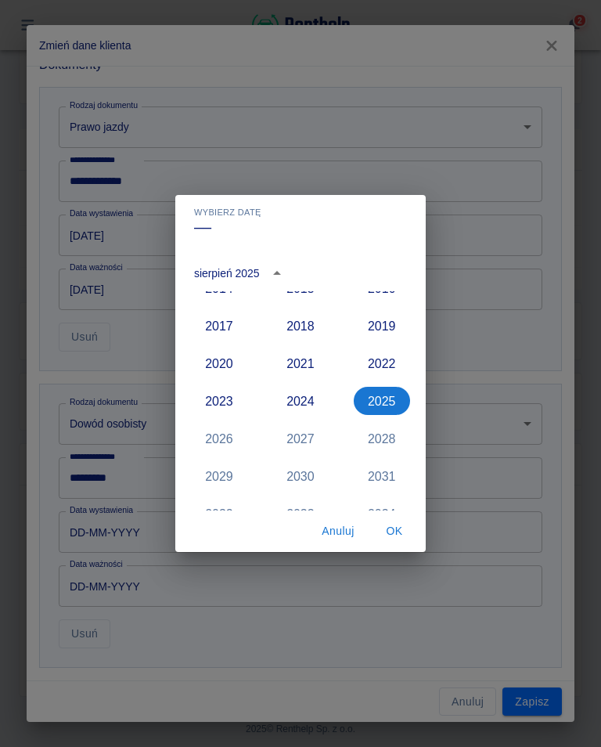
scroll to position [1393, 0]
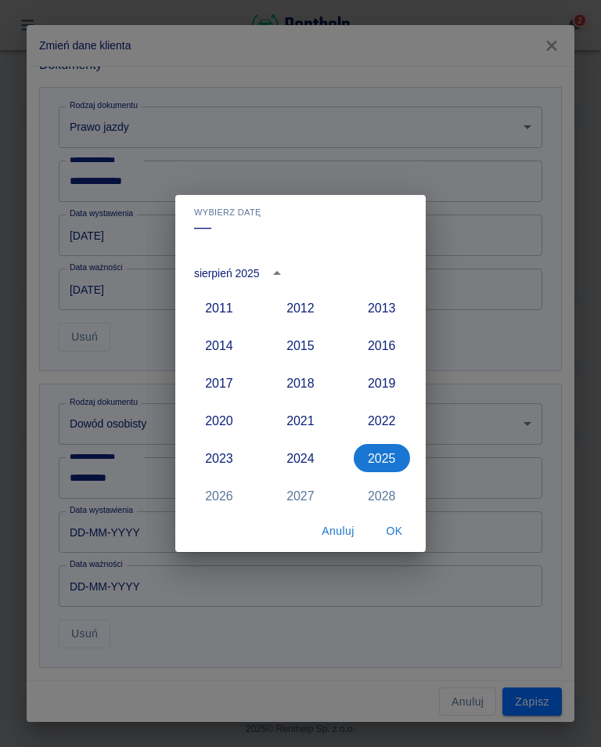
click at [309, 341] on button "2015" at bounding box center [301, 345] width 56 height 28
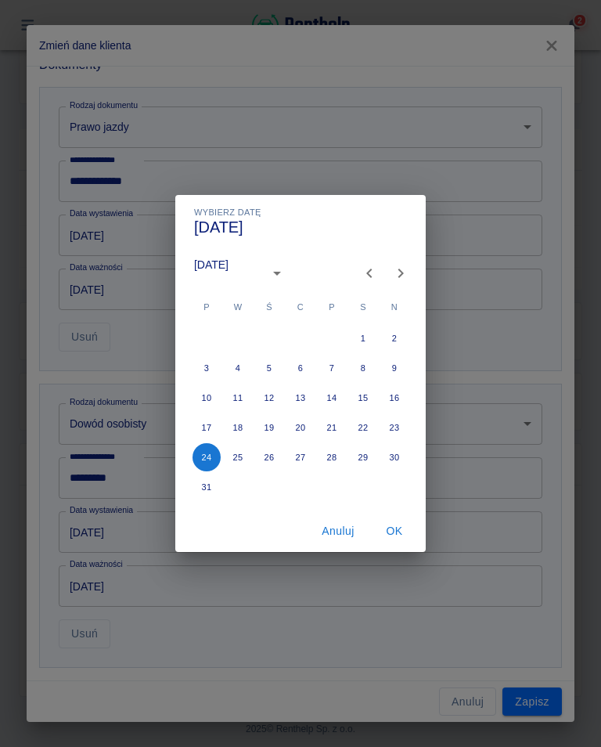
type input "[DATE]"
click at [374, 271] on icon "Previous month" at bounding box center [369, 273] width 19 height 19
click at [369, 267] on icon "Previous month" at bounding box center [369, 273] width 19 height 19
click at [370, 270] on icon "Previous month" at bounding box center [369, 273] width 5 height 9
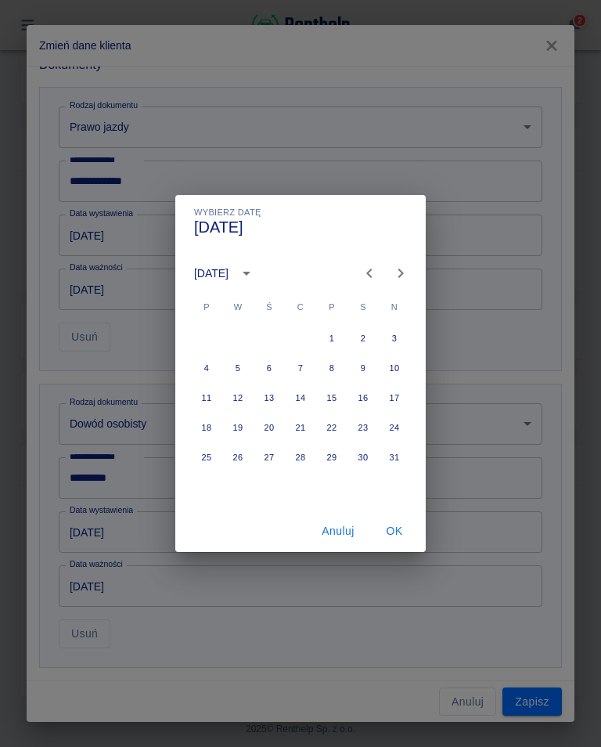
click at [403, 265] on icon "Next month" at bounding box center [401, 273] width 19 height 19
click at [399, 266] on icon "Next month" at bounding box center [401, 273] width 19 height 19
click at [405, 263] on button "Next month" at bounding box center [400, 273] width 31 height 31
click at [270, 453] on button "30" at bounding box center [269, 457] width 28 height 28
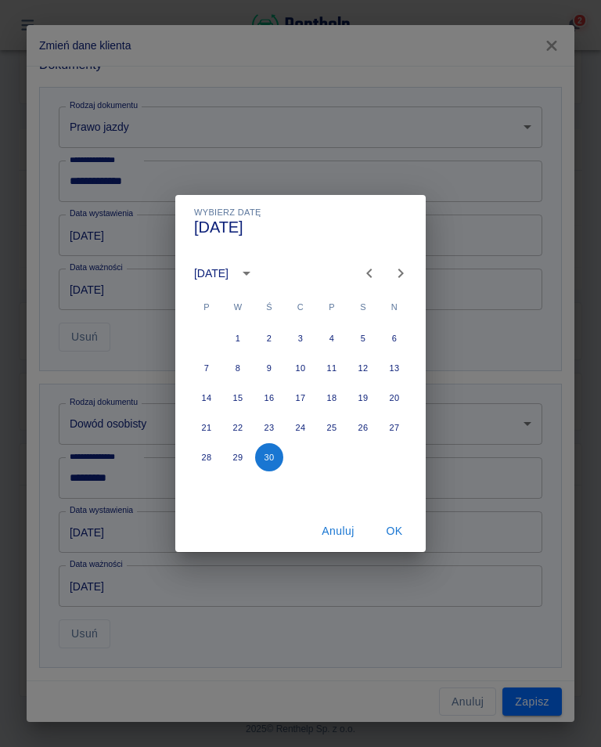
type input "[DATE]"
click at [385, 536] on button "OK" at bounding box center [395, 531] width 50 height 29
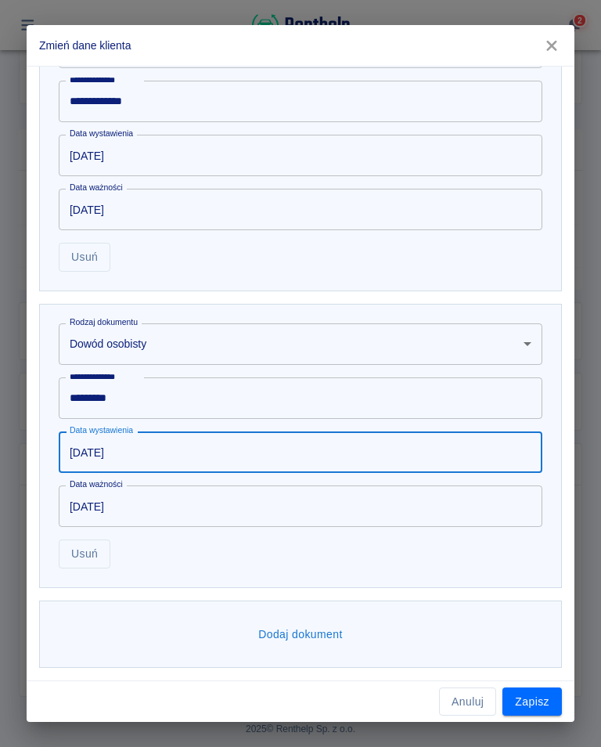
scroll to position [939, 0]
click at [525, 703] on button "Zapisz" at bounding box center [533, 702] width 60 height 29
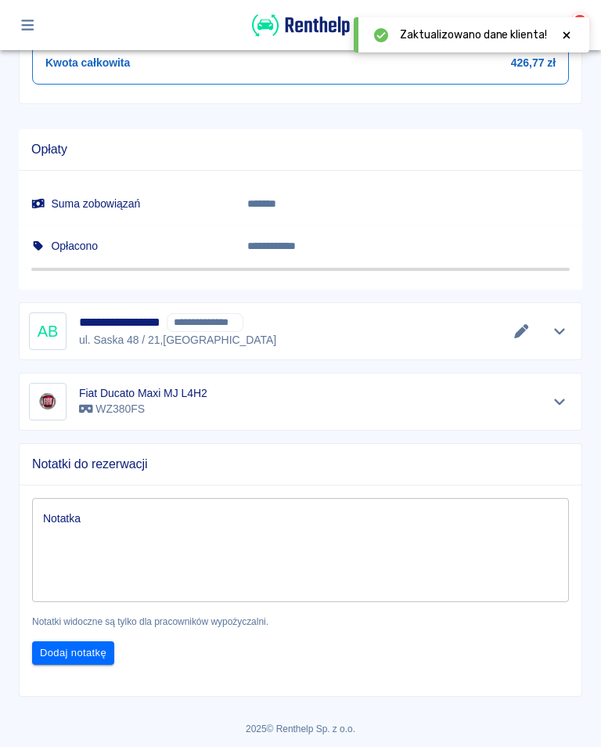
click at [565, 34] on icon at bounding box center [567, 35] width 14 height 11
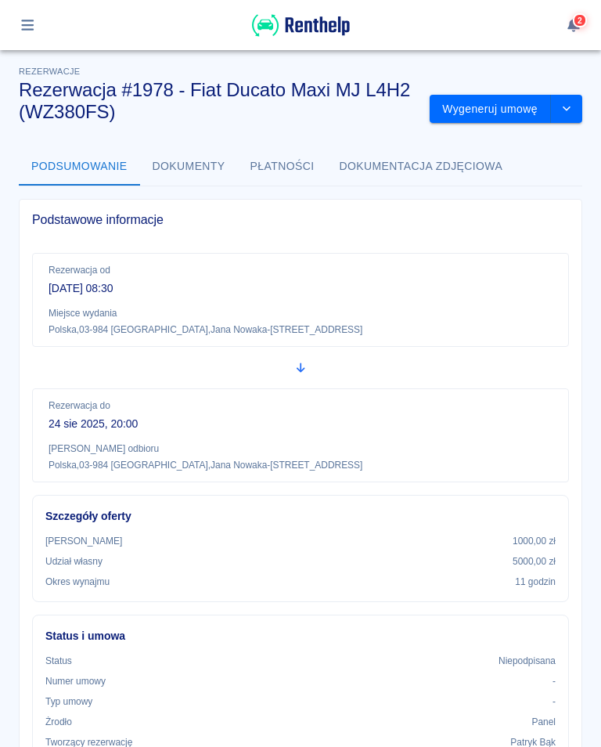
scroll to position [0, 0]
click at [496, 98] on button "Wygeneruj umowę" at bounding box center [490, 109] width 121 height 29
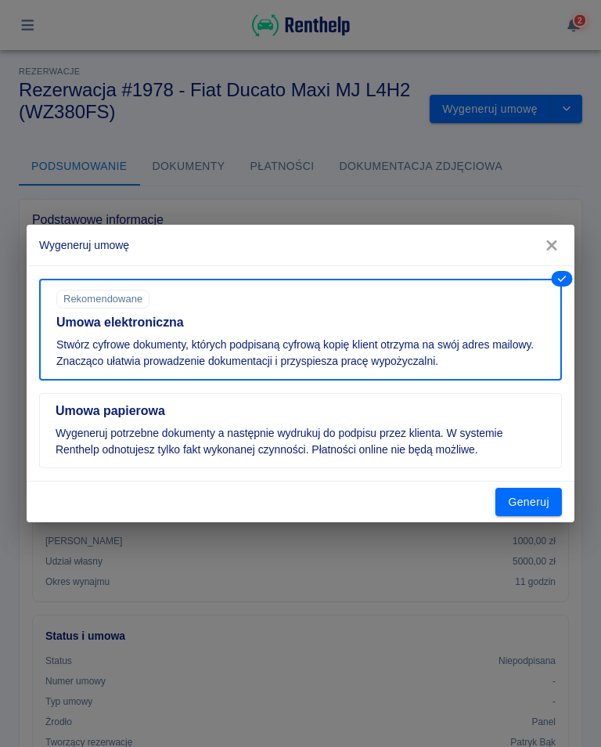
click at [526, 497] on button "Generuj" at bounding box center [529, 502] width 67 height 29
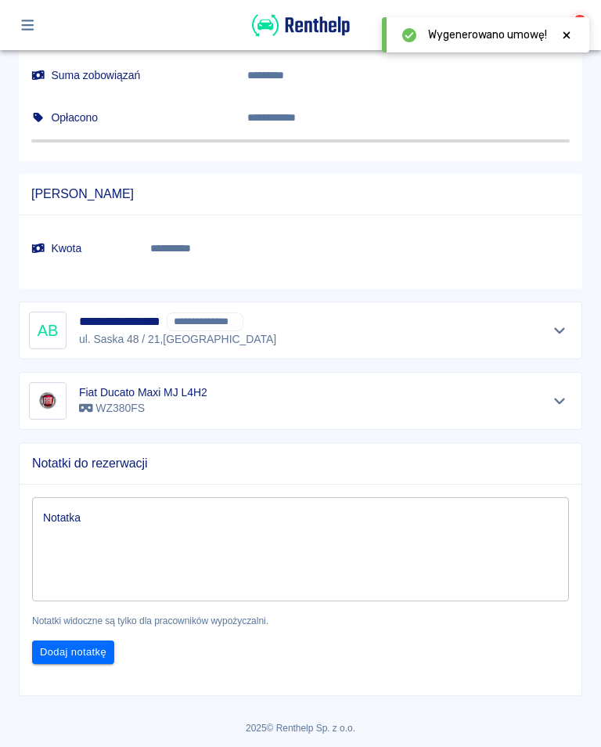
scroll to position [977, 0]
click at [567, 30] on icon at bounding box center [567, 35] width 14 height 11
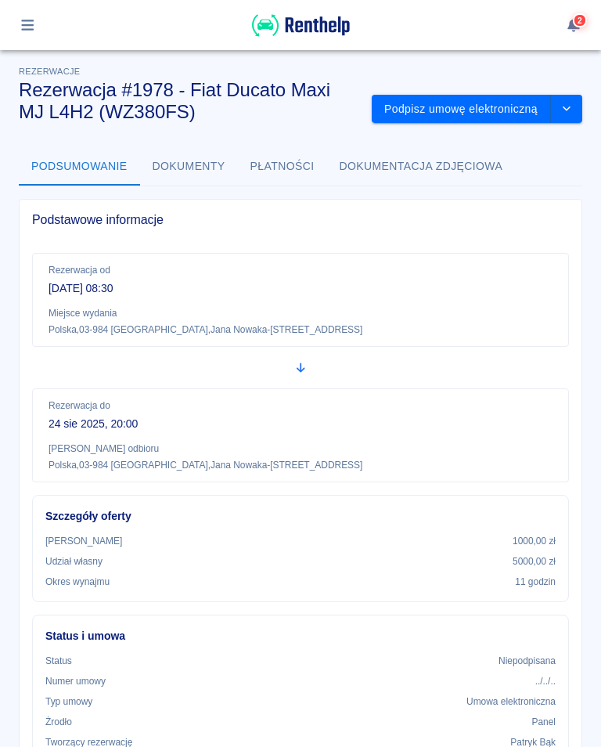
scroll to position [0, 0]
click at [482, 101] on button "Podpisz umowę elektroniczną" at bounding box center [461, 109] width 179 height 29
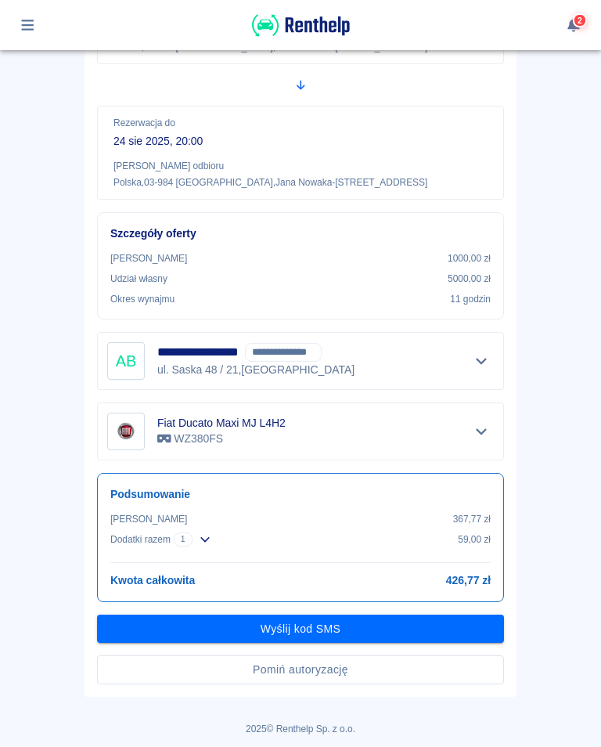
scroll to position [237, 0]
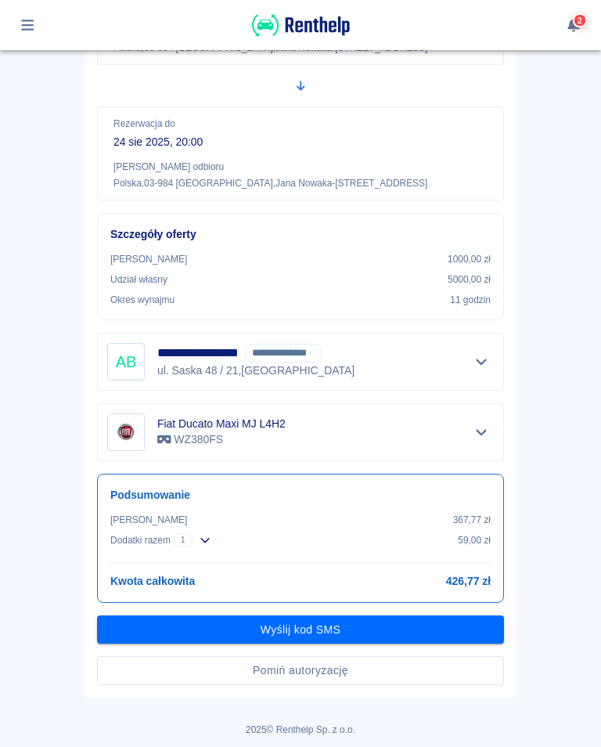
click at [314, 629] on button "Wyślij kod SMS" at bounding box center [300, 630] width 407 height 29
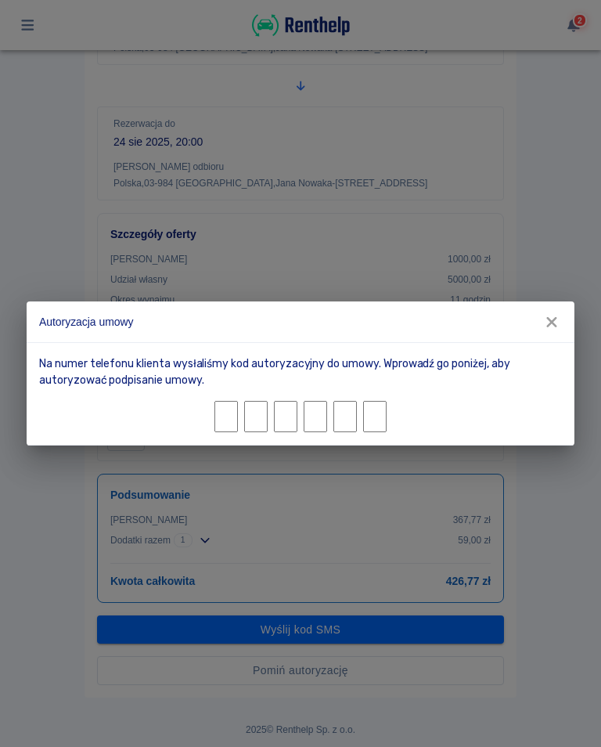
click at [227, 420] on input "Character 1." at bounding box center [226, 416] width 23 height 31
type input "9"
type input "5"
type input "1"
type input "3"
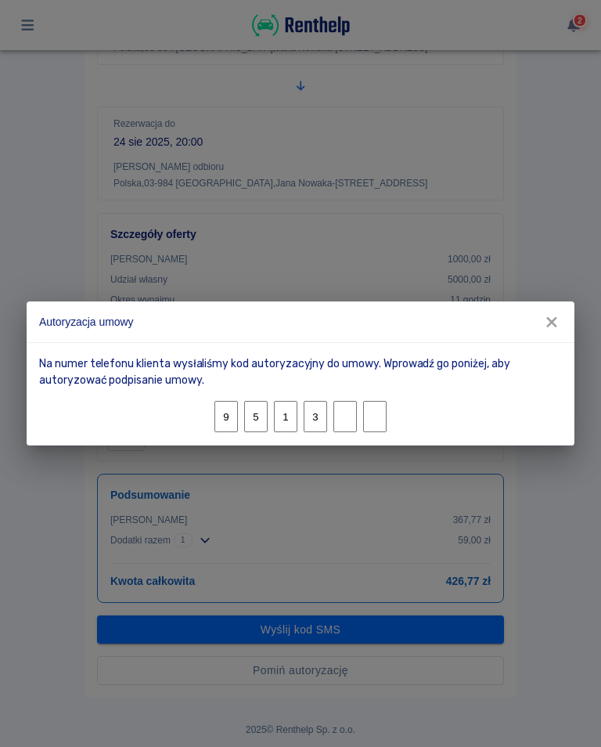
type input "7"
type input "1"
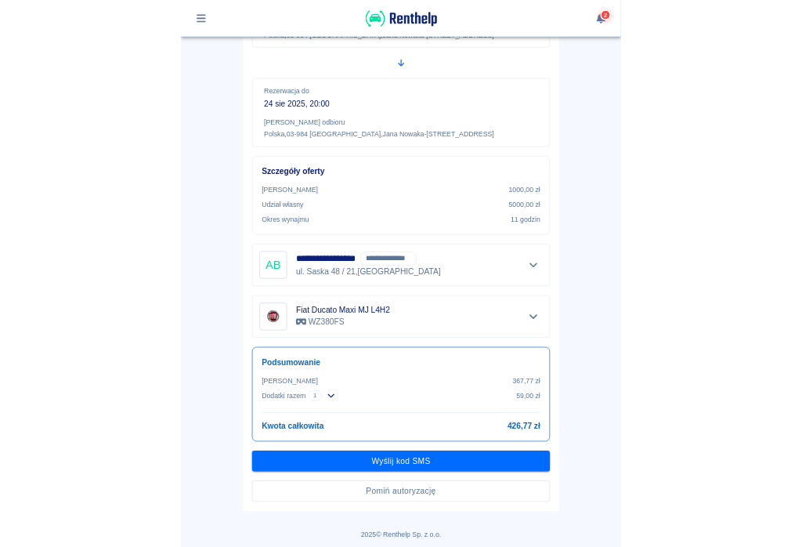
scroll to position [196, 0]
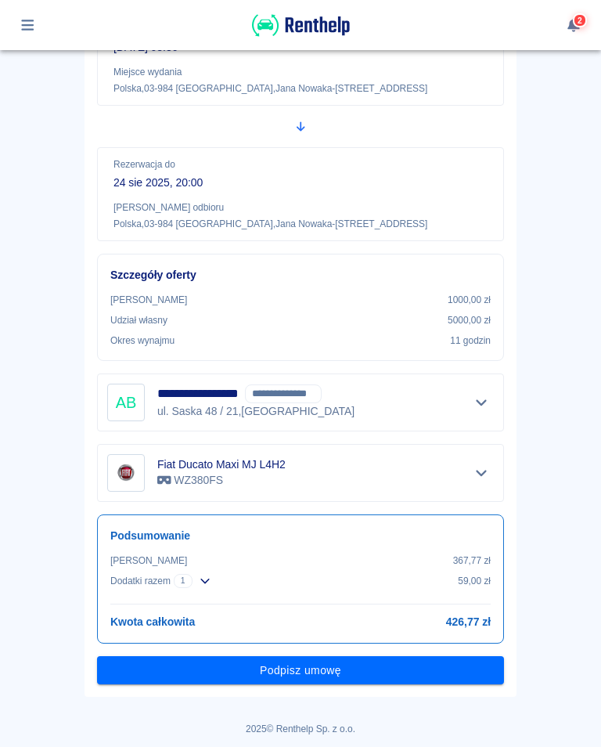
click at [294, 656] on button "Podpisz umowę" at bounding box center [300, 670] width 407 height 29
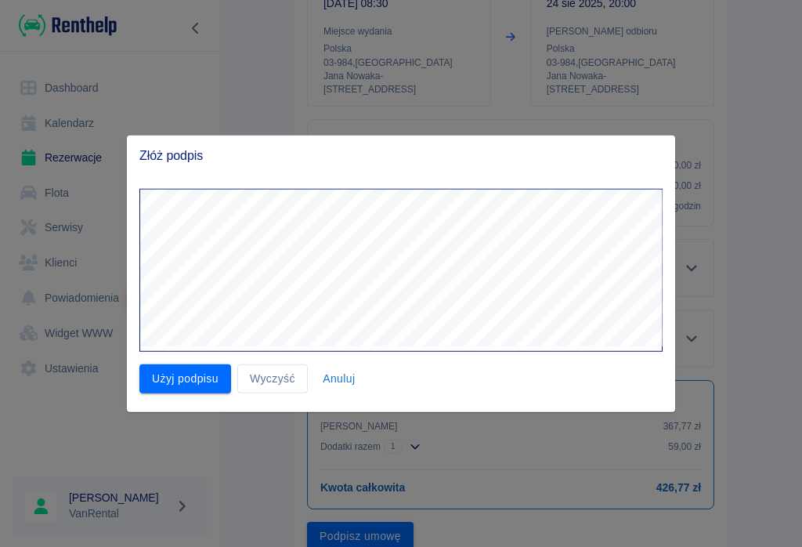
click at [192, 376] on button "Użyj podpisu" at bounding box center [185, 378] width 92 height 29
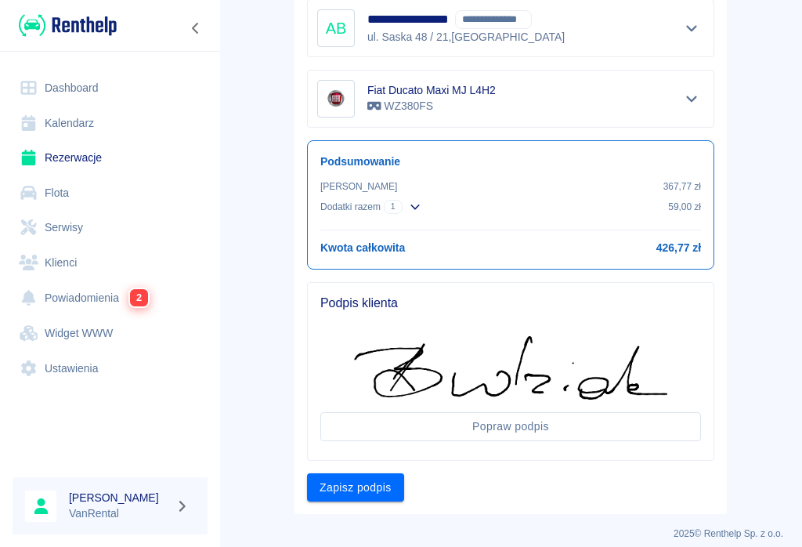
scroll to position [434, 0]
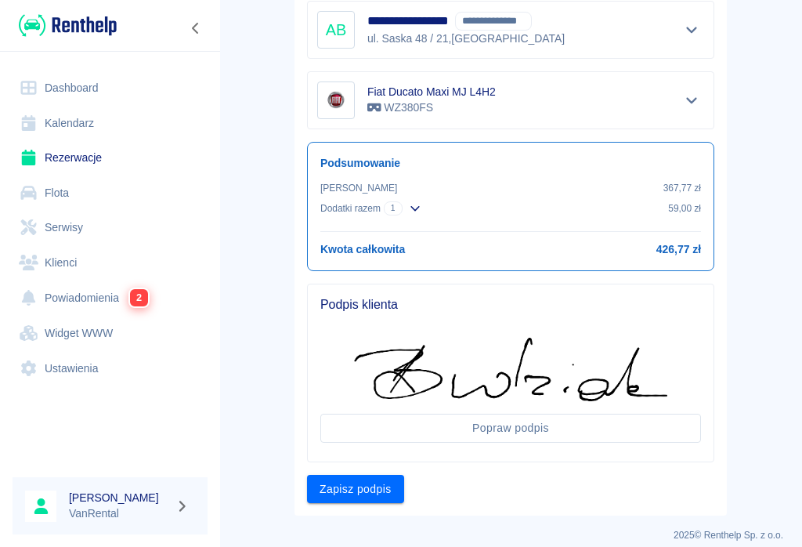
click at [369, 479] on button "Zapisz podpis" at bounding box center [355, 489] width 97 height 29
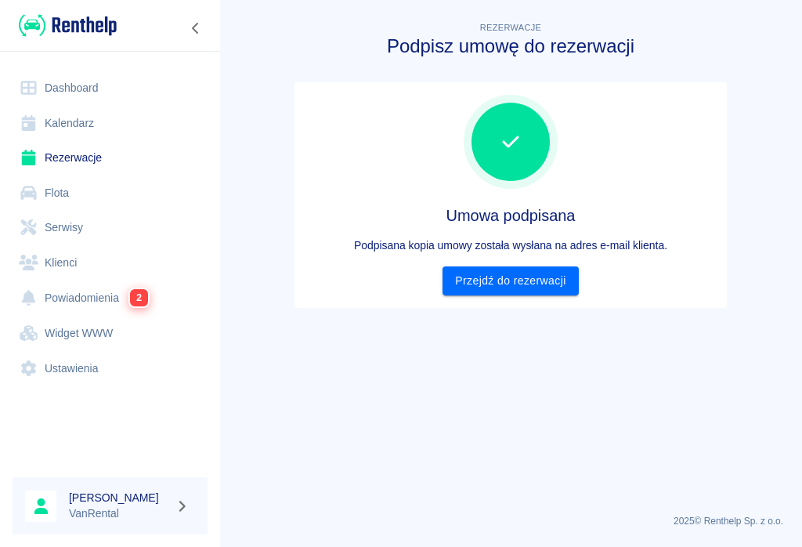
click at [510, 277] on link "Przejdź do rezerwacji" at bounding box center [509, 280] width 135 height 29
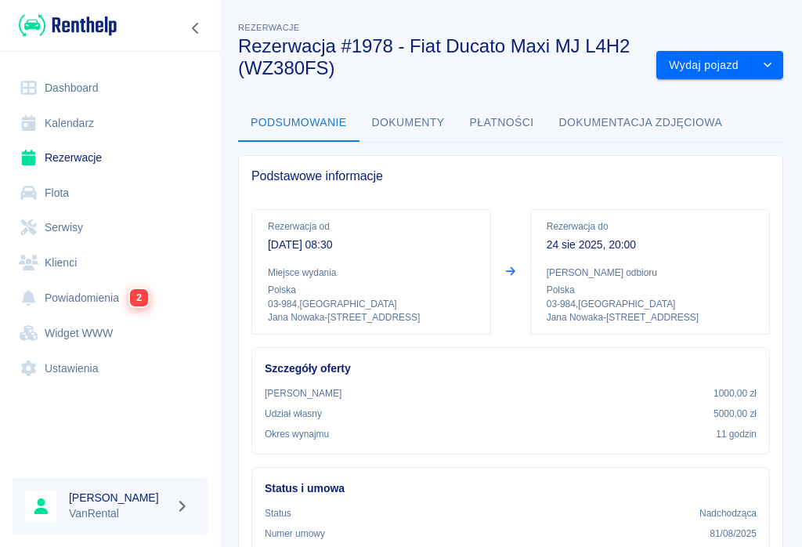
click at [507, 280] on div "Rezerwacja od [DATE] 08:30 Miejsce wydania Polska 03-984 , [STREET_ADDRESS][PER…" at bounding box center [510, 271] width 518 height 125
click at [601, 65] on button "Wydaj pojazd" at bounding box center [704, 65] width 96 height 29
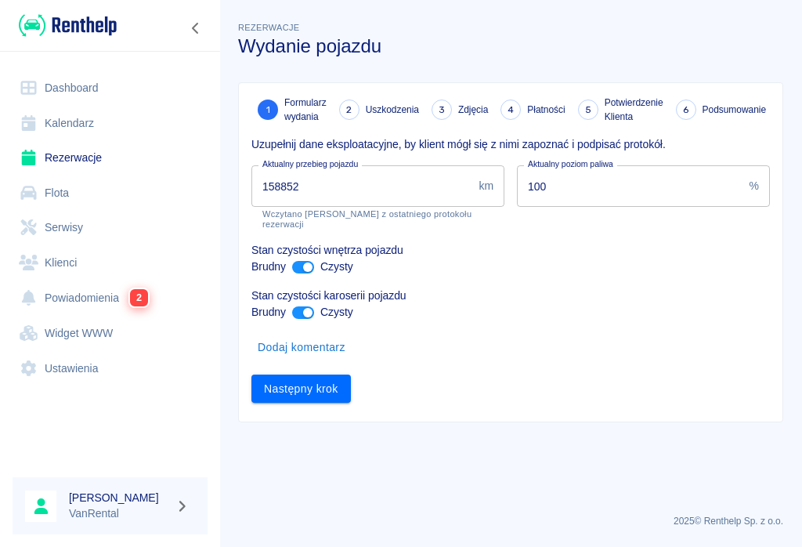
click at [313, 174] on input "158852" at bounding box center [361, 186] width 221 height 42
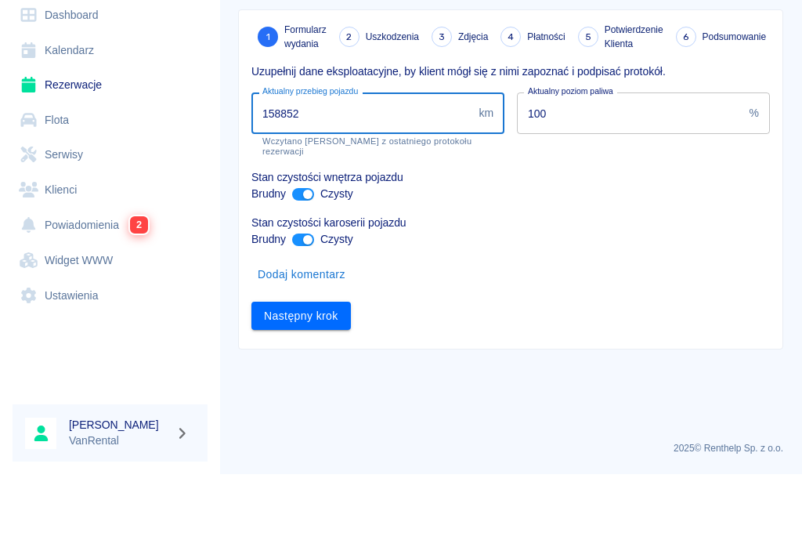
click at [311, 158] on label "Aktualny przebieg pojazdu" at bounding box center [310, 164] width 96 height 12
click at [311, 165] on input "158852" at bounding box center [361, 186] width 221 height 42
click at [325, 165] on input "158852" at bounding box center [361, 186] width 221 height 42
click at [314, 165] on input "158852" at bounding box center [361, 186] width 221 height 42
type input "158864"
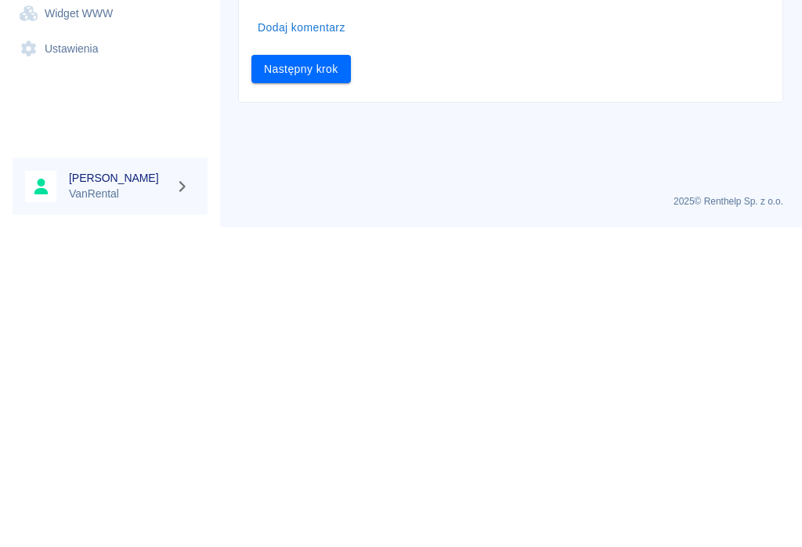
click at [302, 374] on button "Następny krok" at bounding box center [300, 388] width 99 height 29
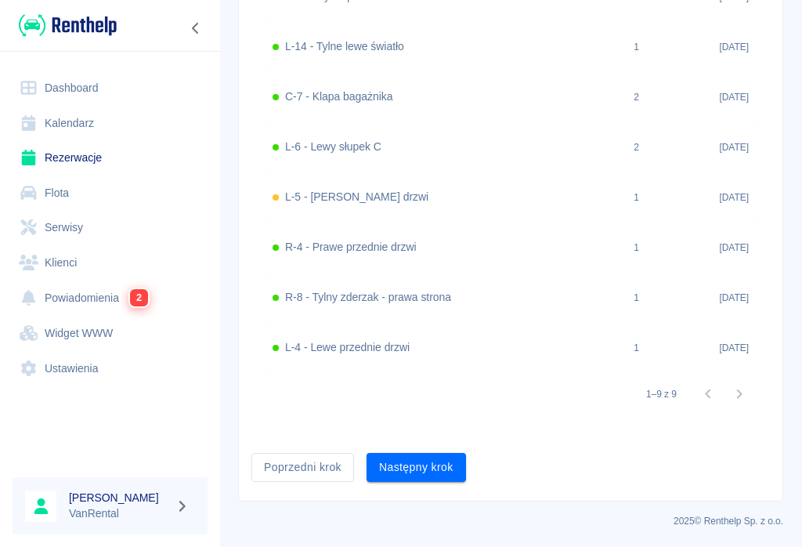
scroll to position [741, 0]
click at [421, 477] on button "Następny krok" at bounding box center [416, 467] width 99 height 29
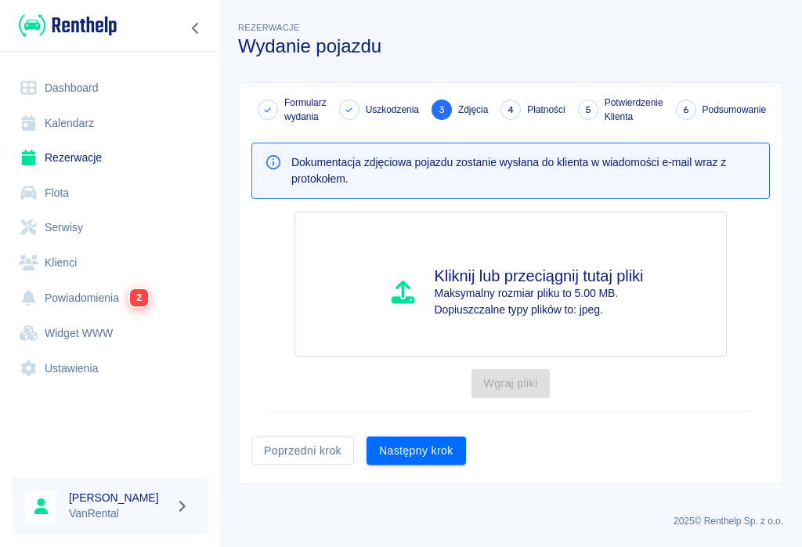
scroll to position [0, 0]
click at [424, 454] on button "Następny krok" at bounding box center [416, 450] width 99 height 29
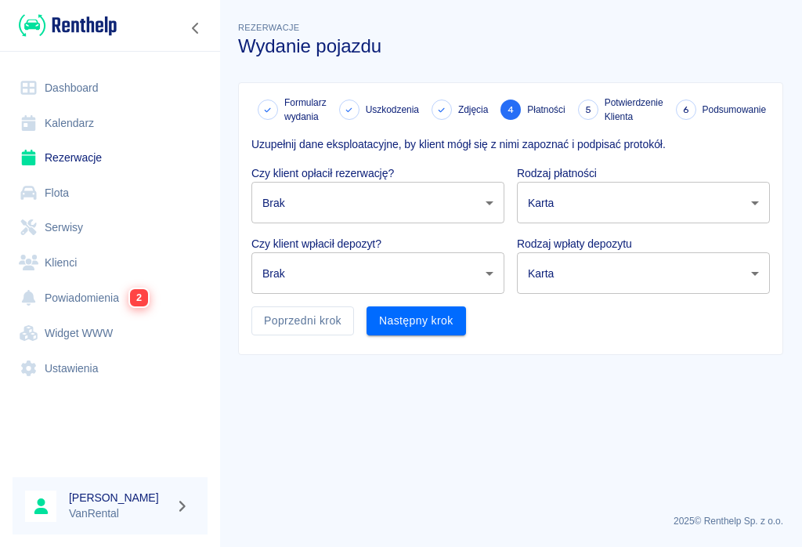
click at [326, 210] on body "Używamy plików Cookies, by zapewnić Ci najlepsze możliwe doświadczenie. Aby dow…" at bounding box center [401, 273] width 802 height 547
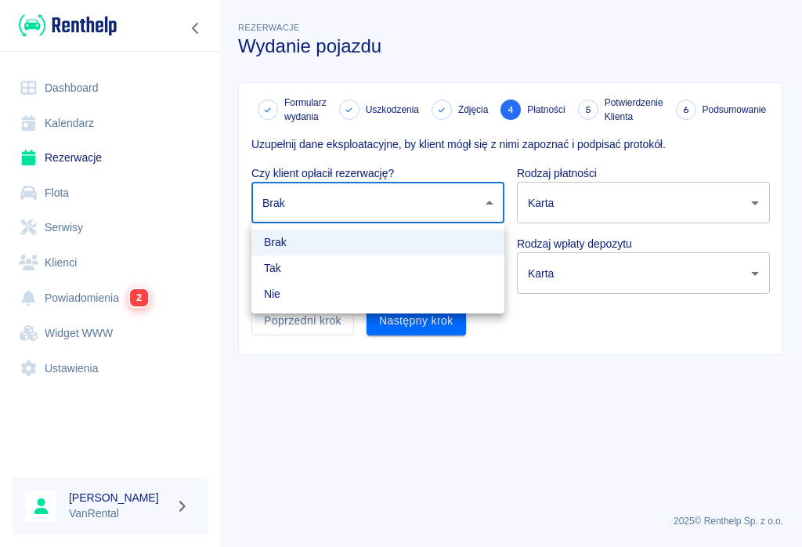
click at [492, 211] on div at bounding box center [401, 273] width 802 height 547
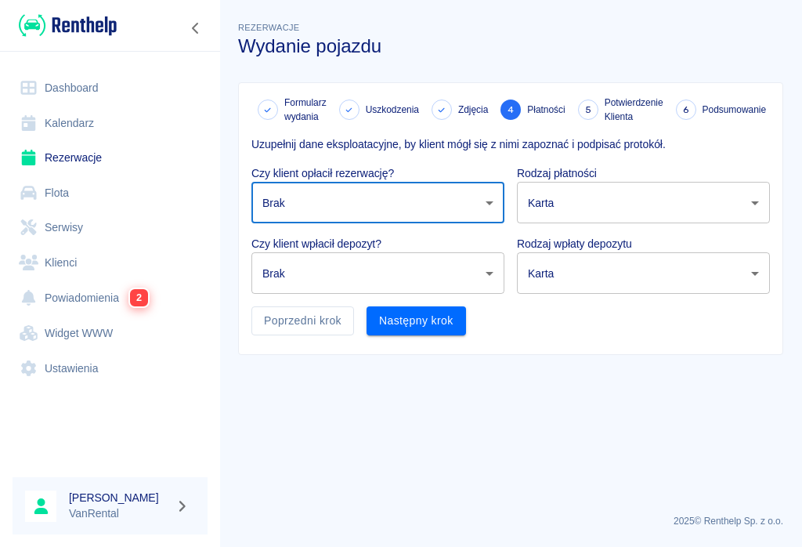
click at [499, 198] on body "Używamy plików Cookies, by zapewnić Ci najlepsze możliwe doświadczenie. Aby dow…" at bounding box center [401, 273] width 802 height 547
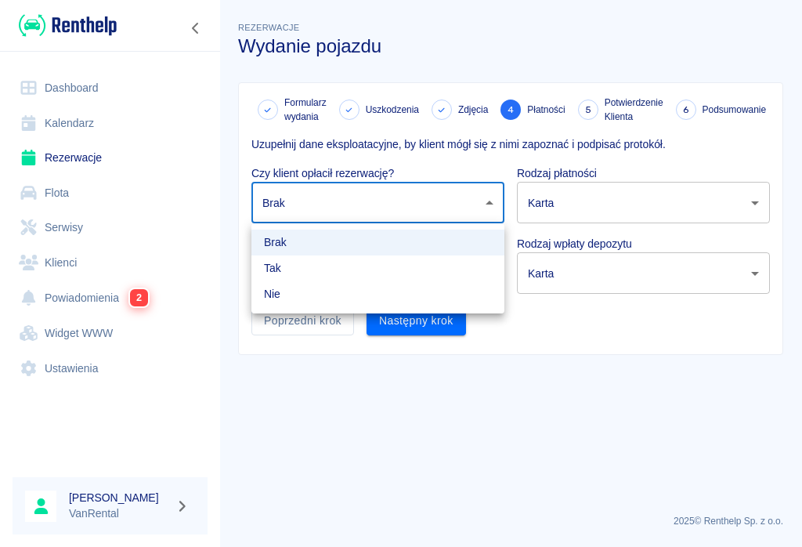
click at [276, 265] on li "Tak" at bounding box center [377, 268] width 253 height 26
type input "true"
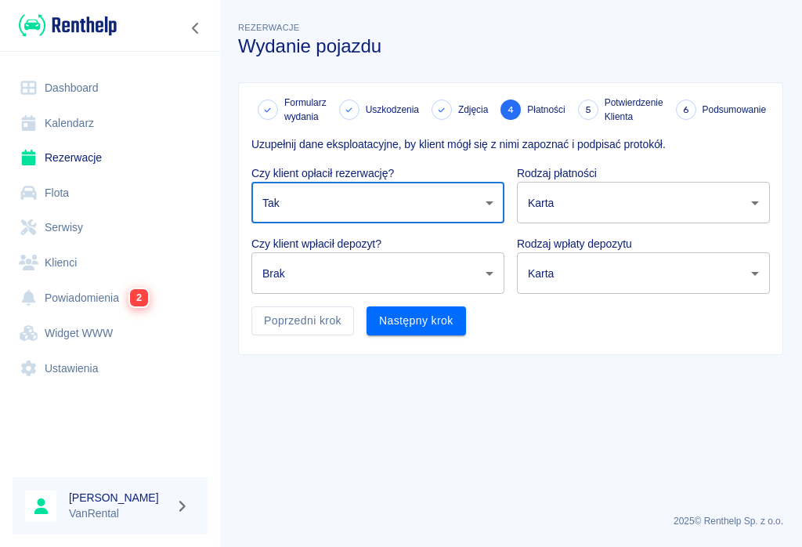
click at [493, 277] on body "Używamy plików Cookies, by zapewnić Ci najlepsze możliwe doświadczenie. Aby dow…" at bounding box center [401, 273] width 802 height 547
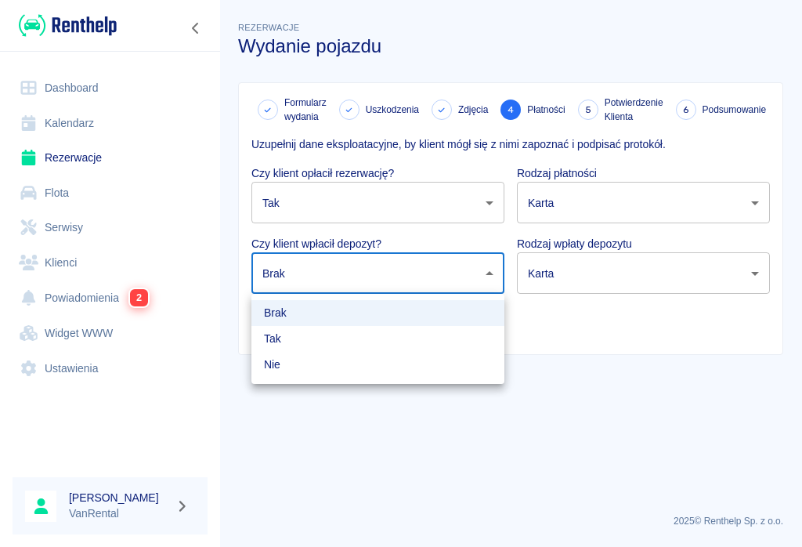
click at [280, 335] on li "Tak" at bounding box center [377, 339] width 253 height 26
type input "true"
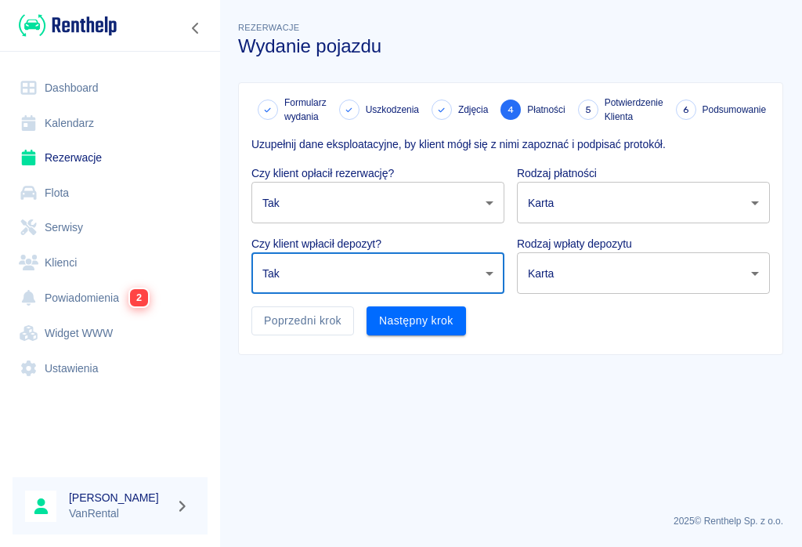
click at [601, 211] on body "Używamy plików Cookies, by zapewnić Ci najlepsze możliwe doświadczenie. Aby dow…" at bounding box center [401, 273] width 802 height 547
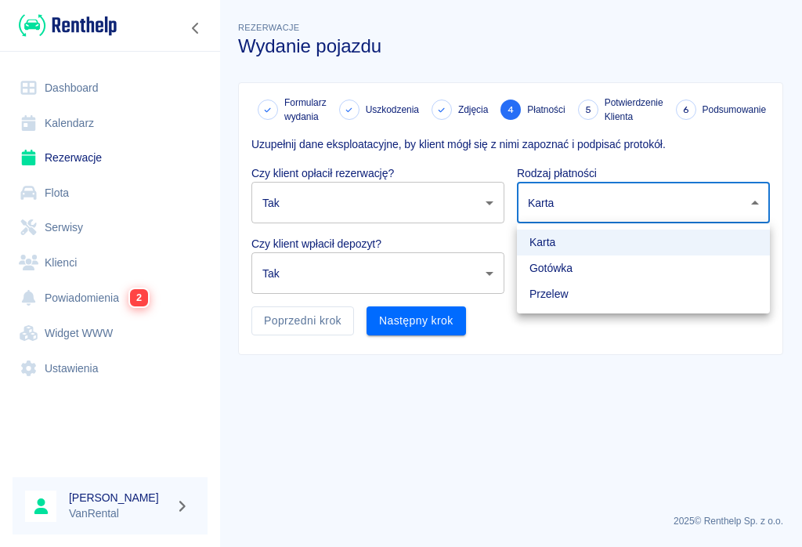
click at [601, 150] on div at bounding box center [401, 273] width 802 height 547
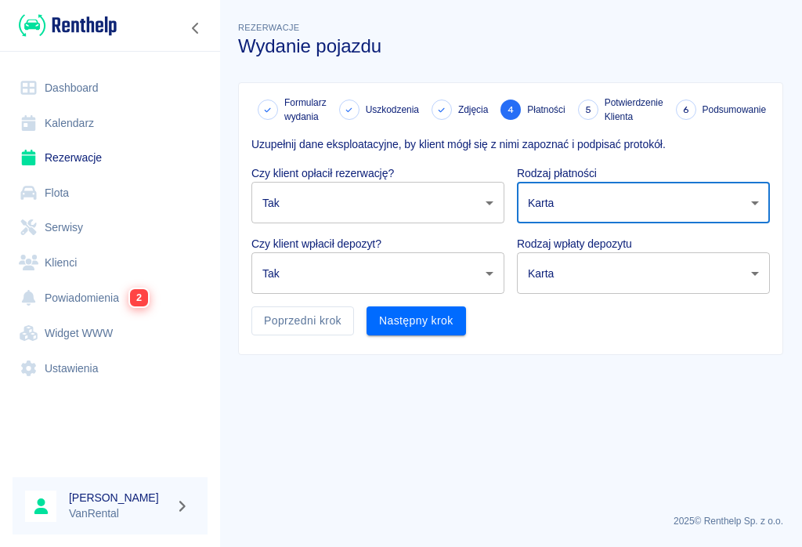
click at [601, 273] on body "Używamy plików Cookies, by zapewnić Ci najlepsze możliwe doświadczenie. Aby dow…" at bounding box center [401, 273] width 802 height 547
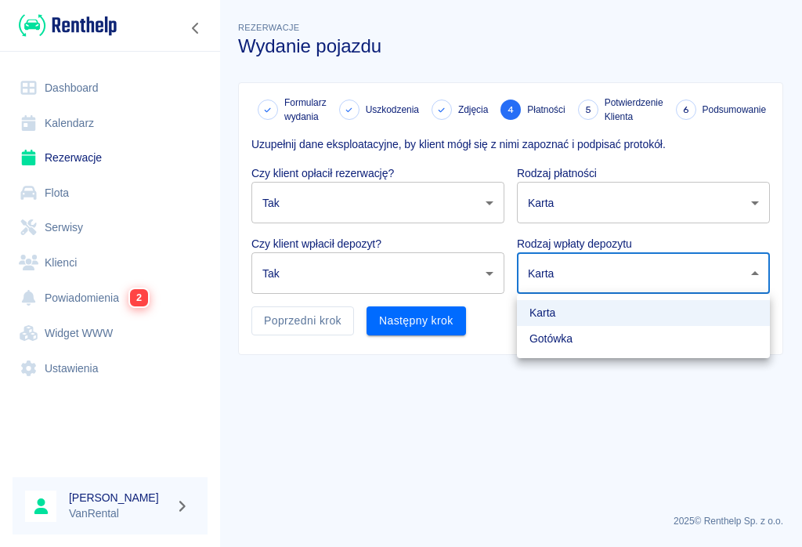
click at [557, 343] on li "Gotówka" at bounding box center [643, 339] width 253 height 26
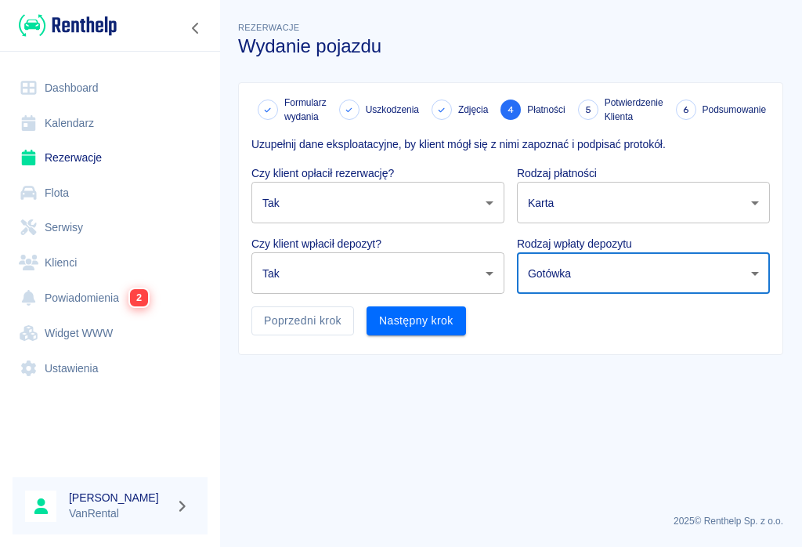
type input "cash"
click at [601, 201] on body "Używamy plików Cookies, by zapewnić Ci najlepsze możliwe doświadczenie. Aby dow…" at bounding box center [401, 273] width 802 height 547
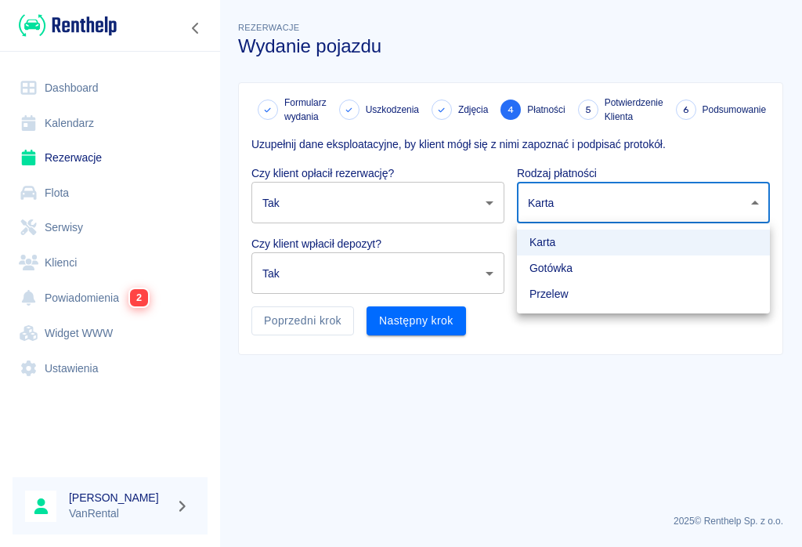
click at [563, 298] on li "Przelew" at bounding box center [643, 294] width 253 height 26
type input "bank_transfer"
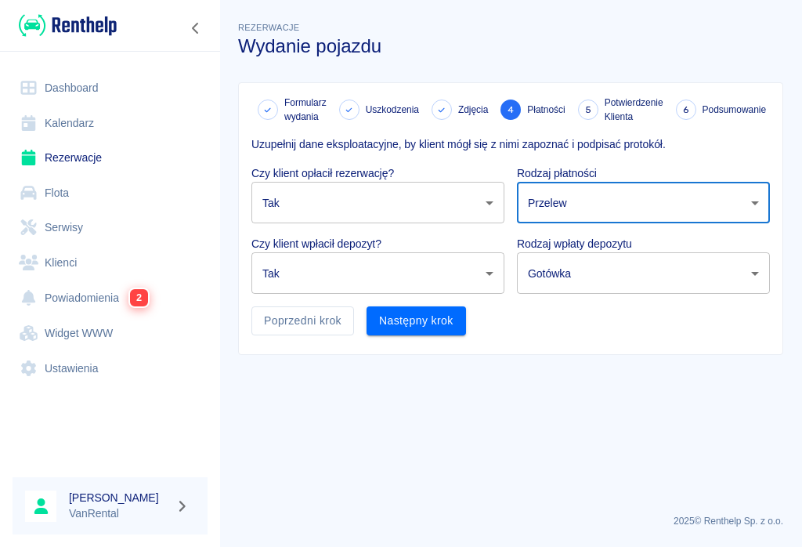
click at [408, 330] on button "Następny krok" at bounding box center [416, 320] width 99 height 29
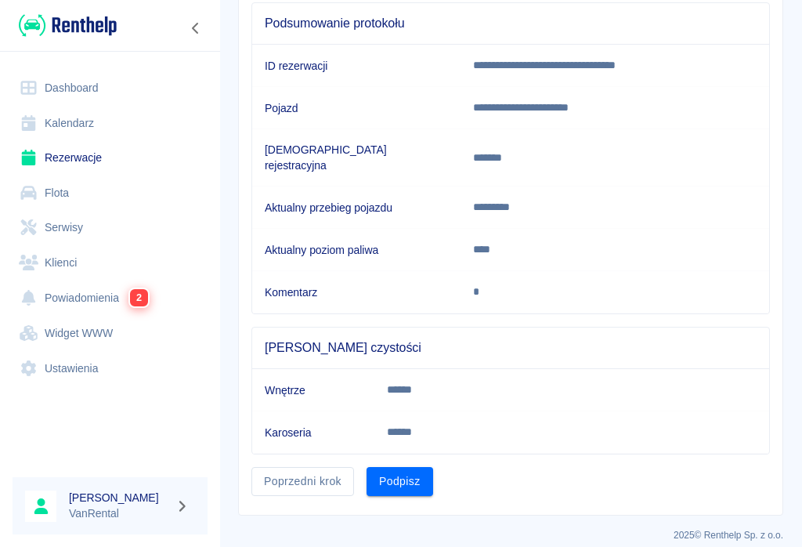
scroll to position [161, 0]
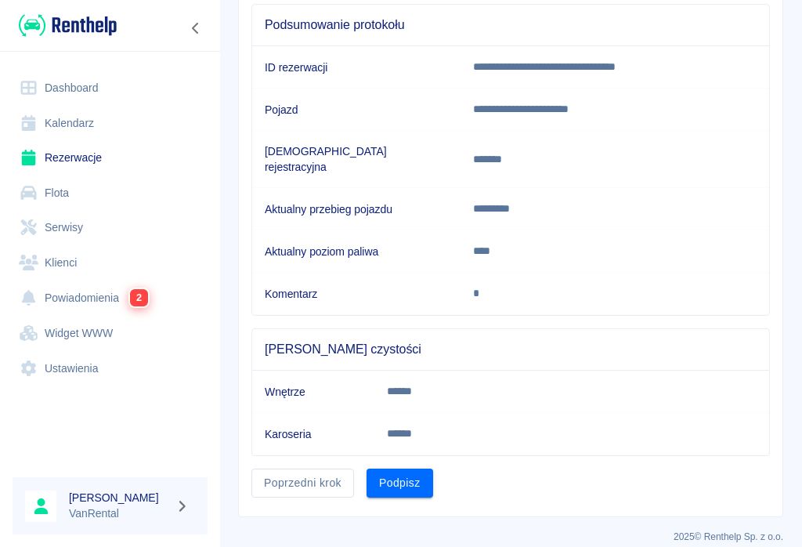
click at [399, 473] on button "Podpisz" at bounding box center [400, 482] width 67 height 29
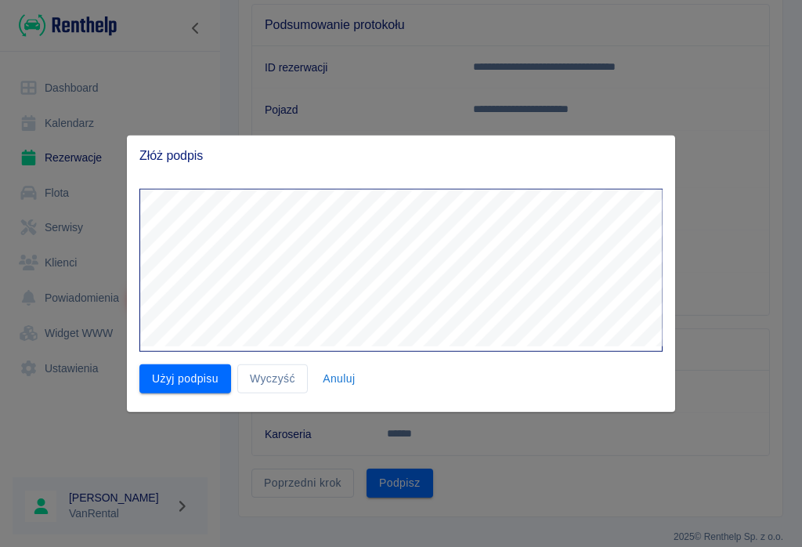
click at [161, 378] on button "Użyj podpisu" at bounding box center [185, 378] width 92 height 29
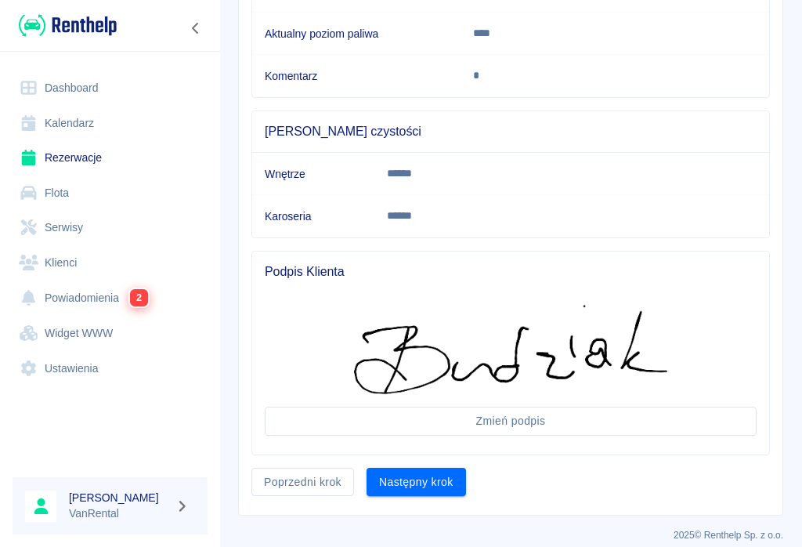
scroll to position [377, 0]
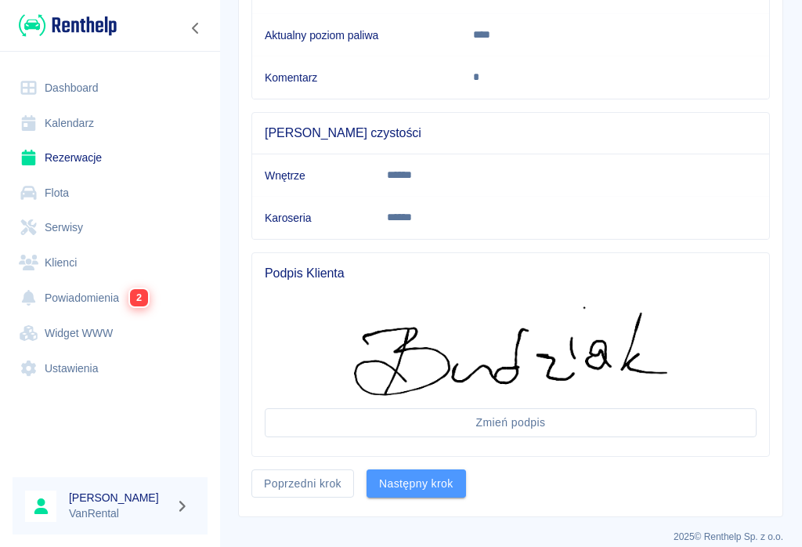
click at [409, 476] on button "Następny krok" at bounding box center [416, 483] width 99 height 29
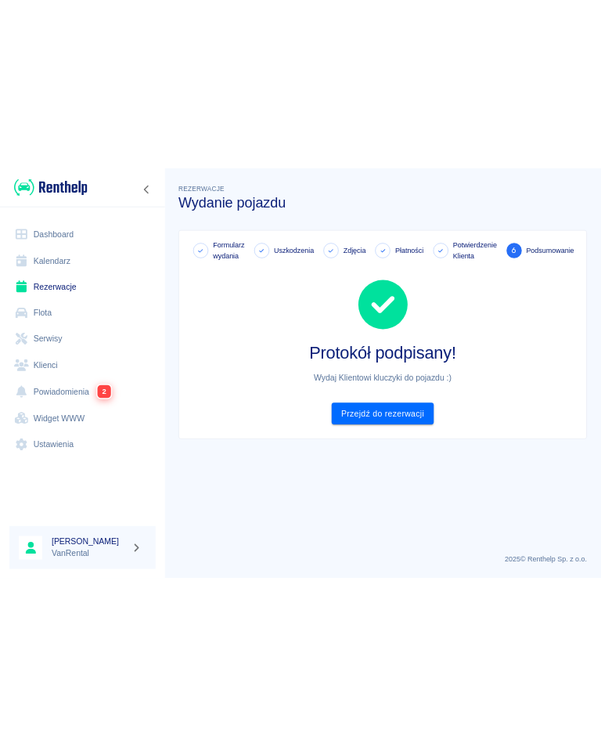
scroll to position [0, 0]
